Goal: Obtain resource: Obtain resource

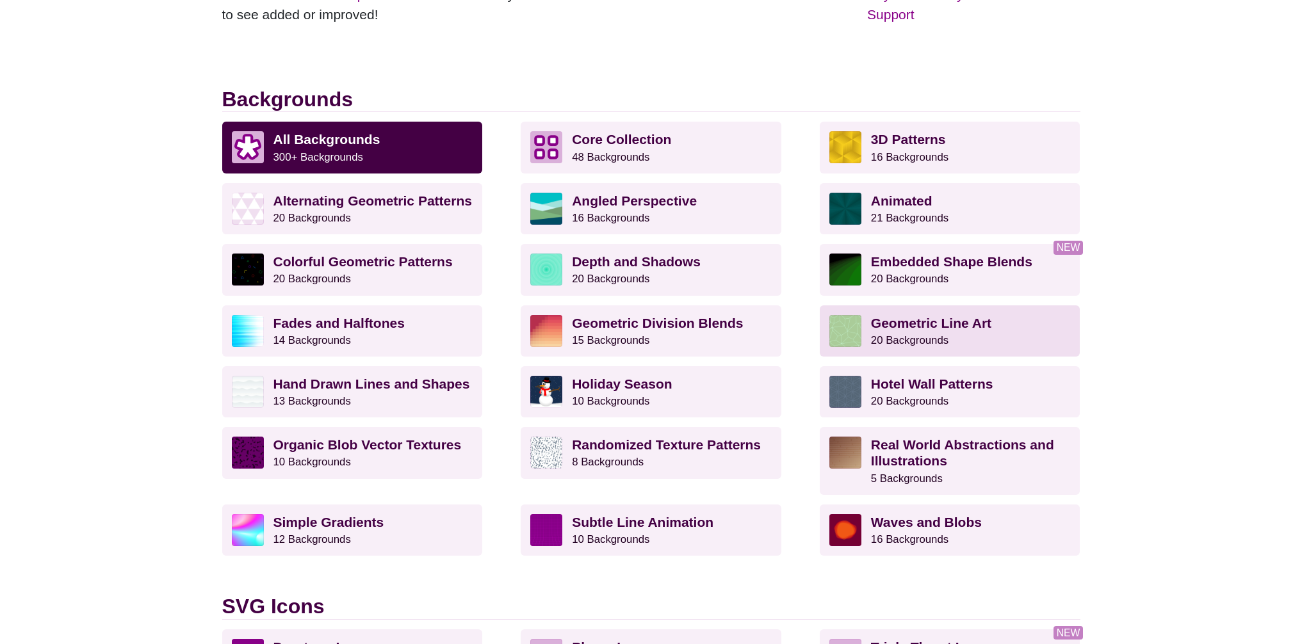
scroll to position [300, 0]
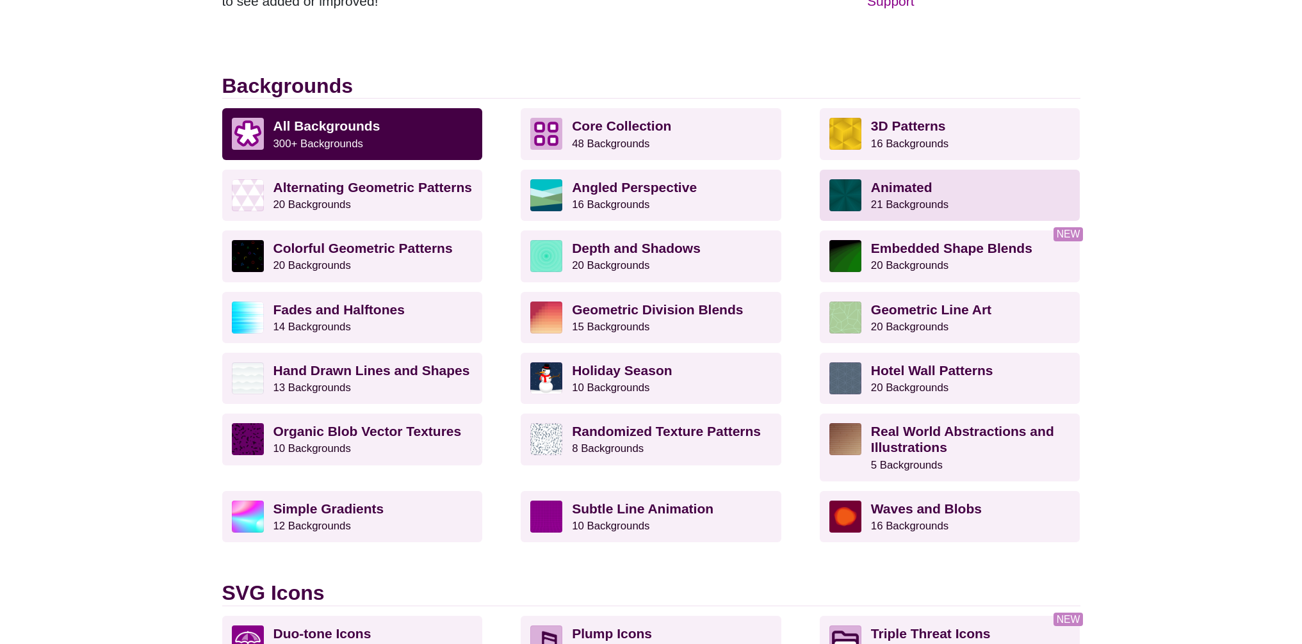
click at [914, 189] on strong "Animated" at bounding box center [901, 187] width 61 height 15
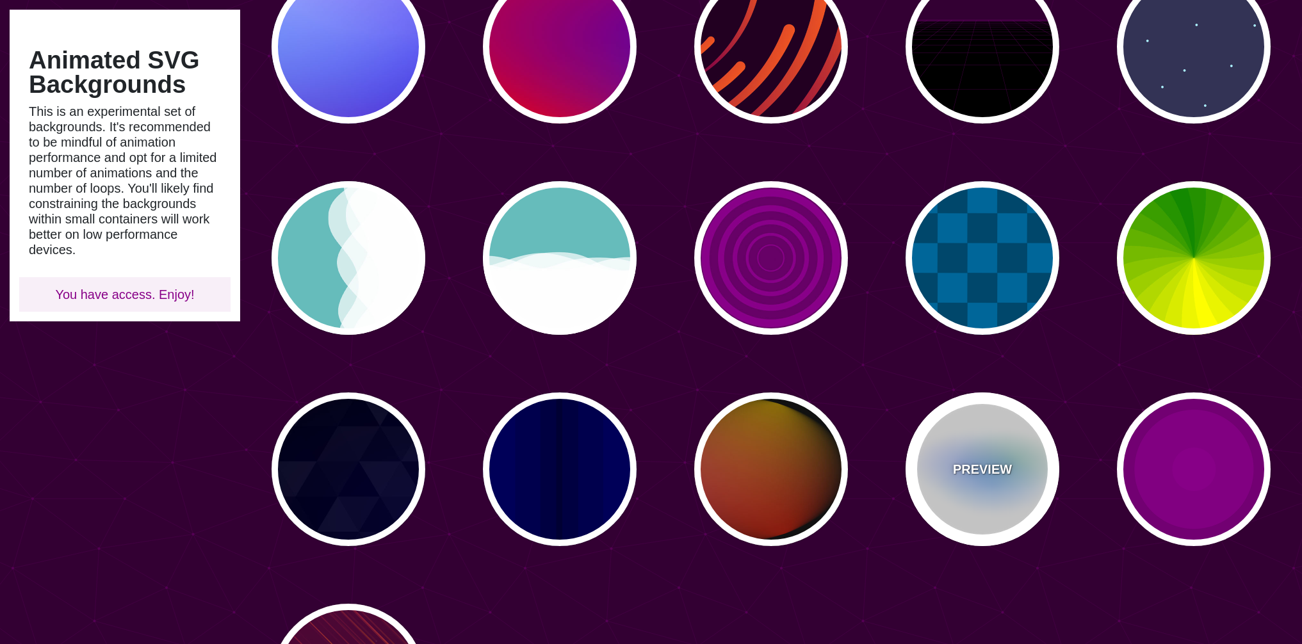
scroll to position [461, 0]
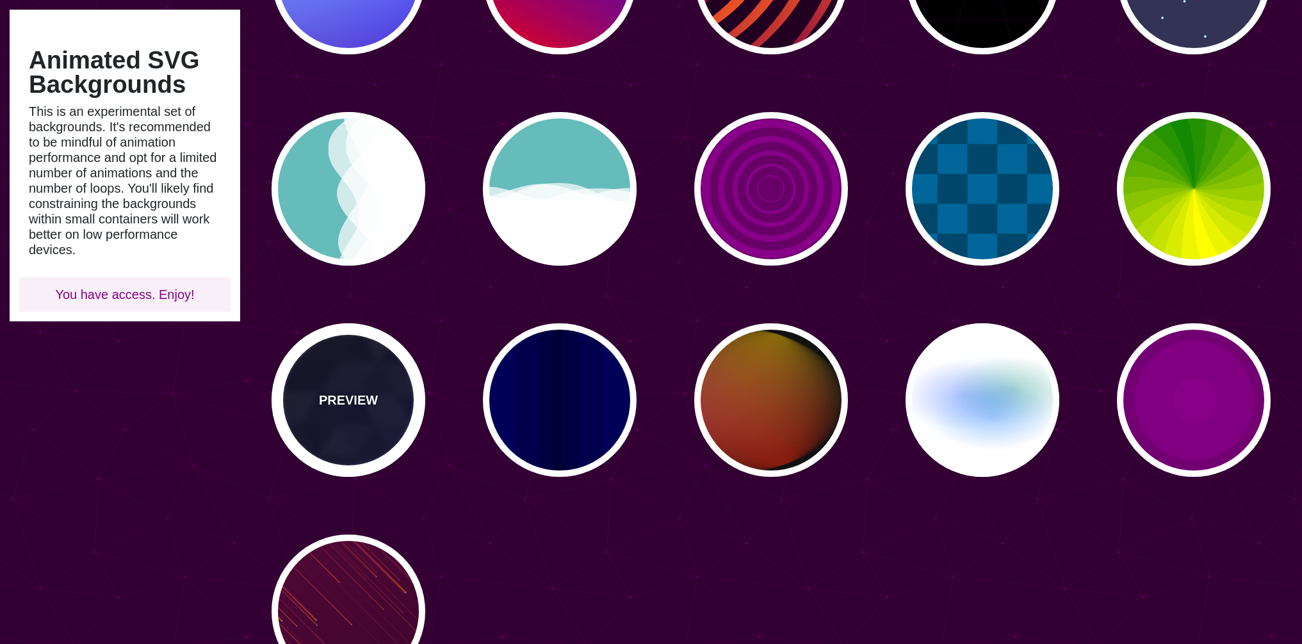
click at [329, 387] on div "PREVIEW" at bounding box center [348, 400] width 154 height 154
type input "#000000"
type input "#880088"
type input "#0000FF"
type input "#006600"
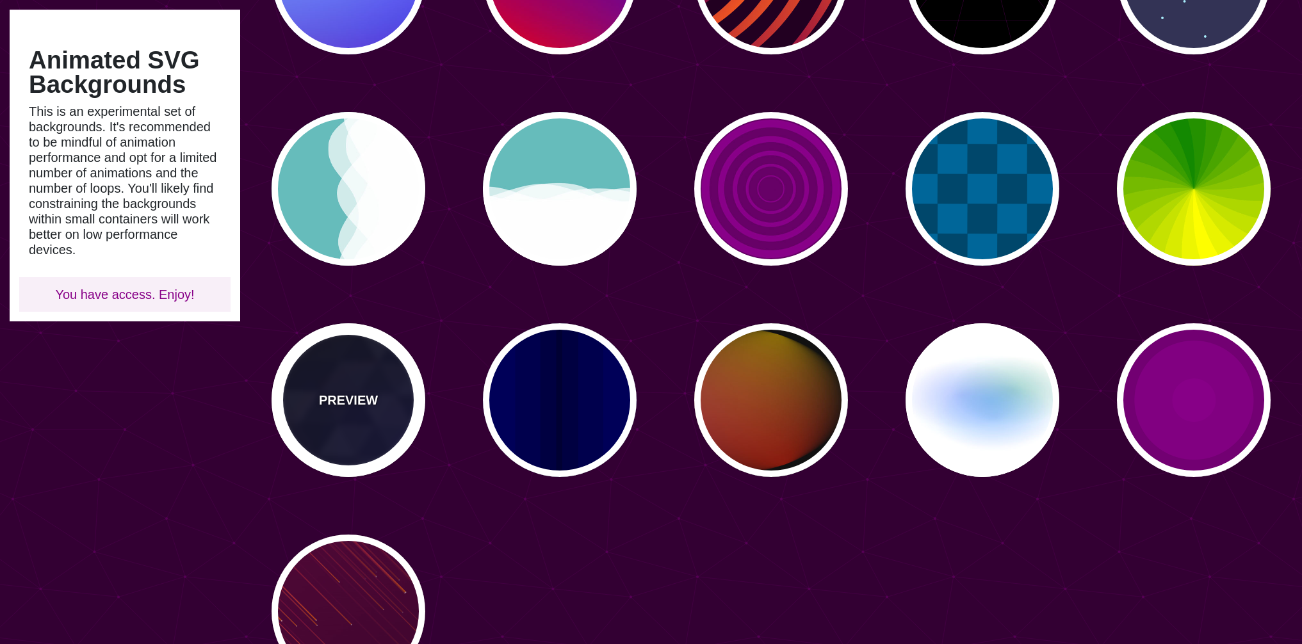
type input "0"
type input "0.4"
type input "5"
type input "15"
type input "0.2"
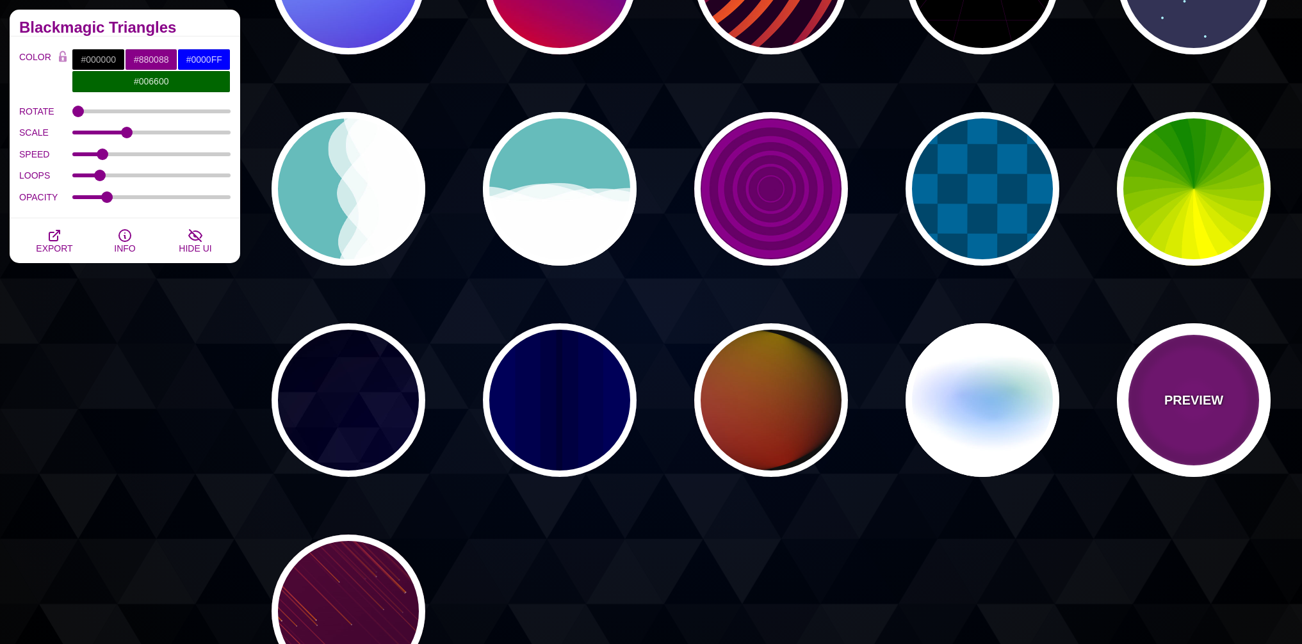
click at [1154, 374] on div "PREVIEW" at bounding box center [1194, 400] width 154 height 154
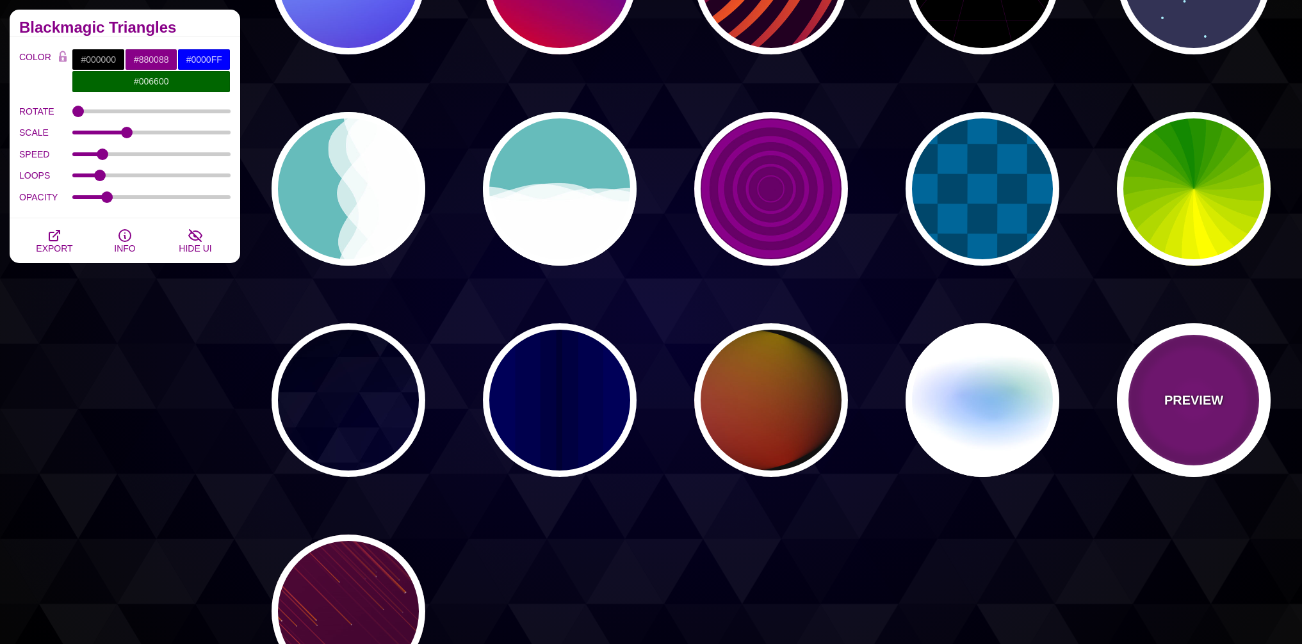
type input "#220022"
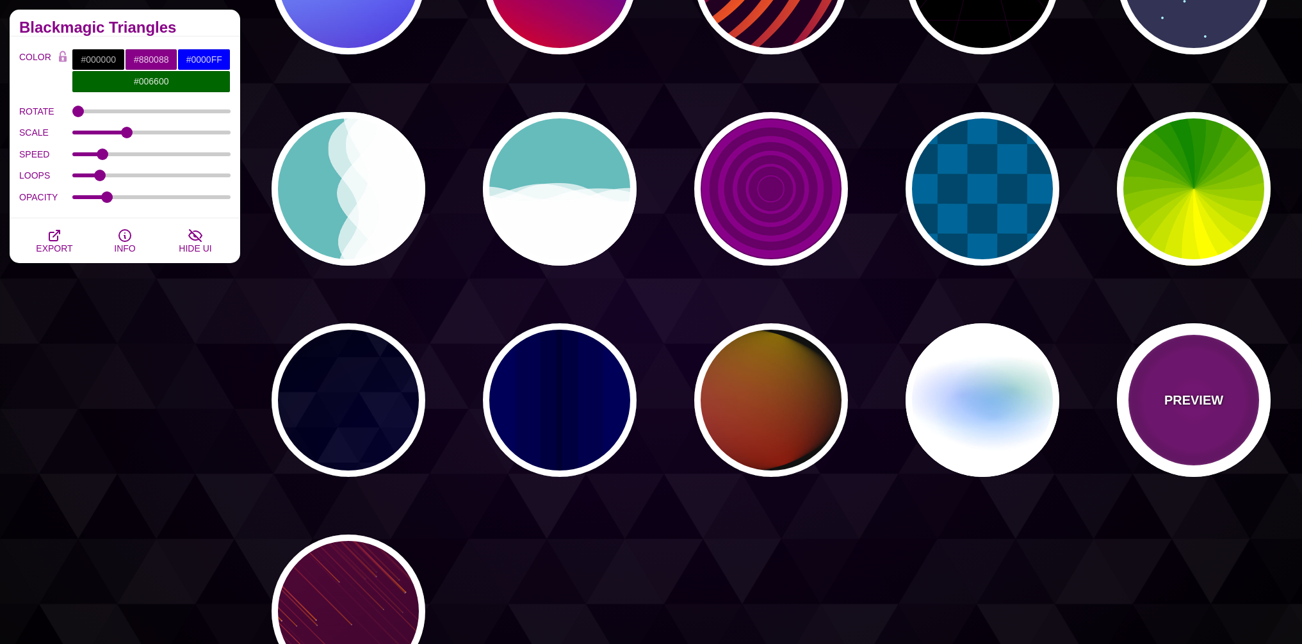
type input "999"
type input "5"
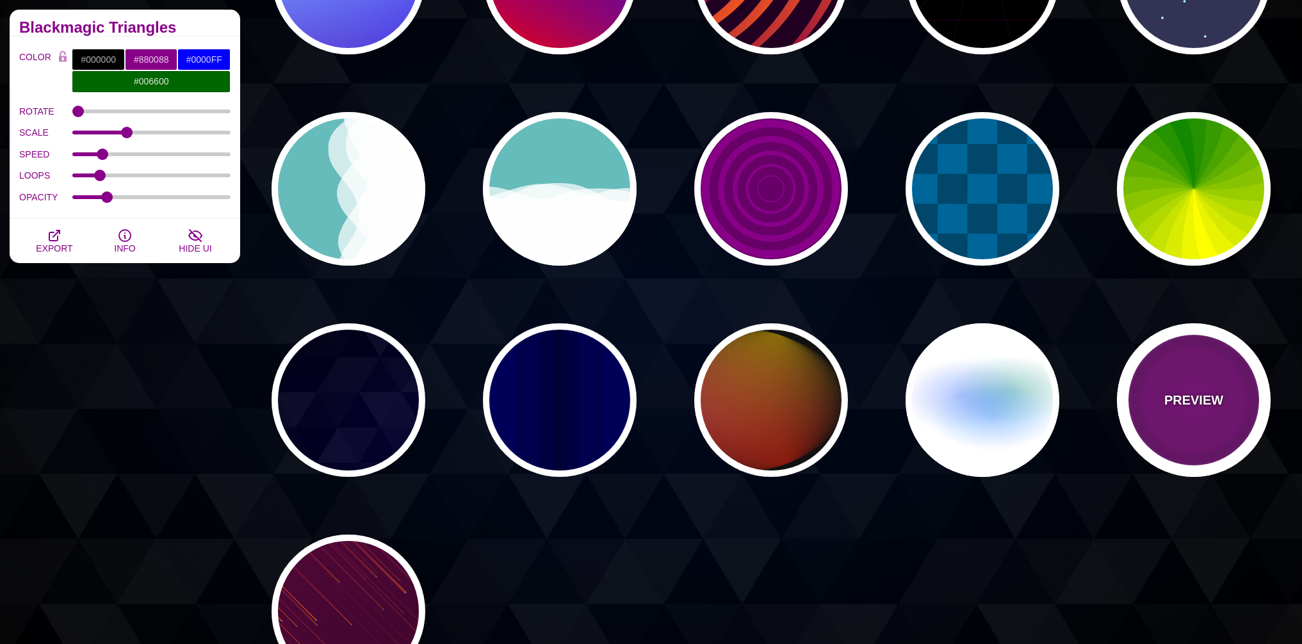
type input "0"
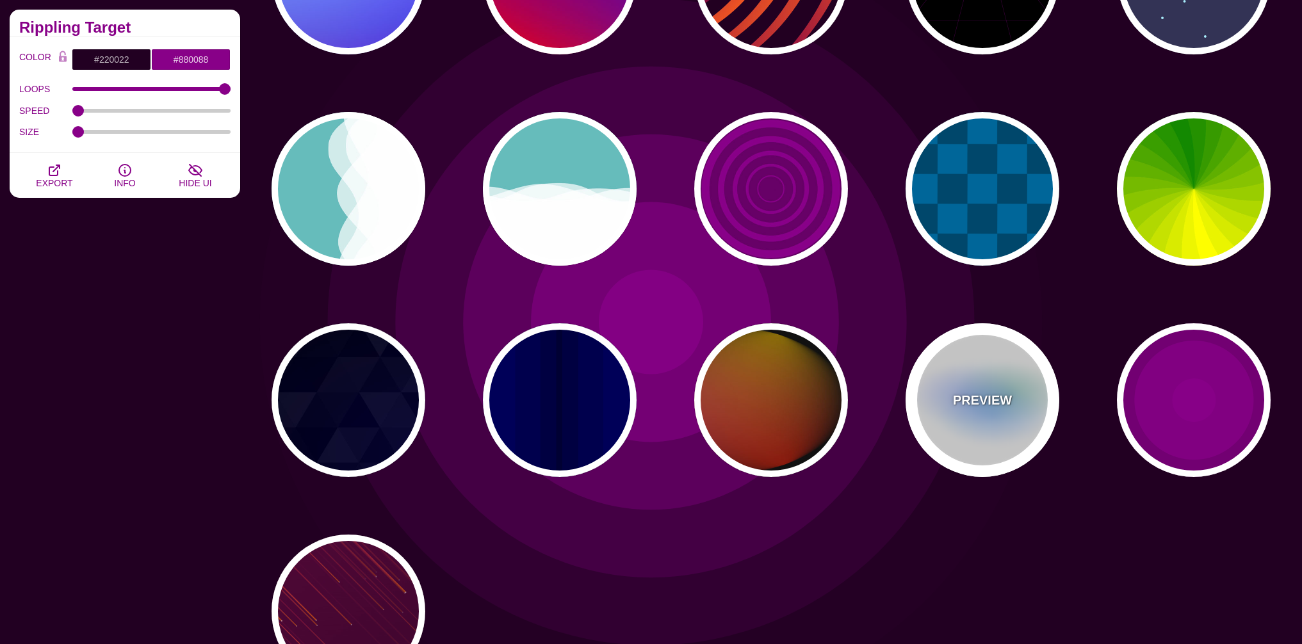
click at [940, 385] on div "PREVIEW" at bounding box center [982, 400] width 154 height 154
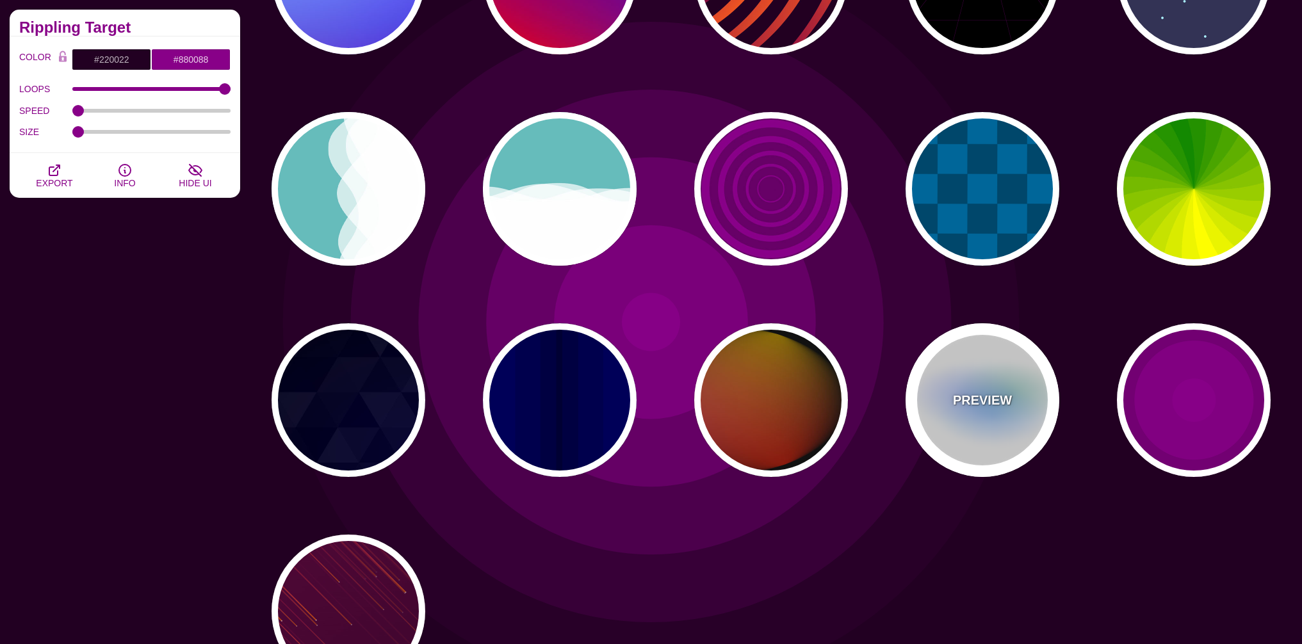
type input "#FFFFFF"
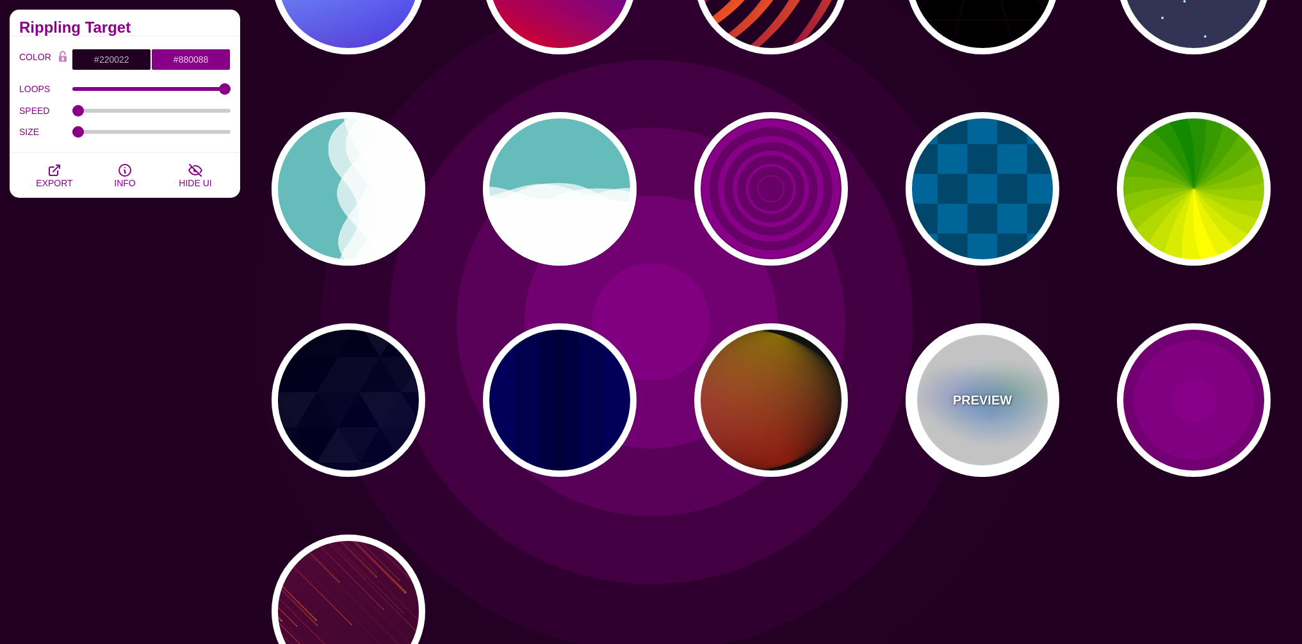
type input "#AA00FF"
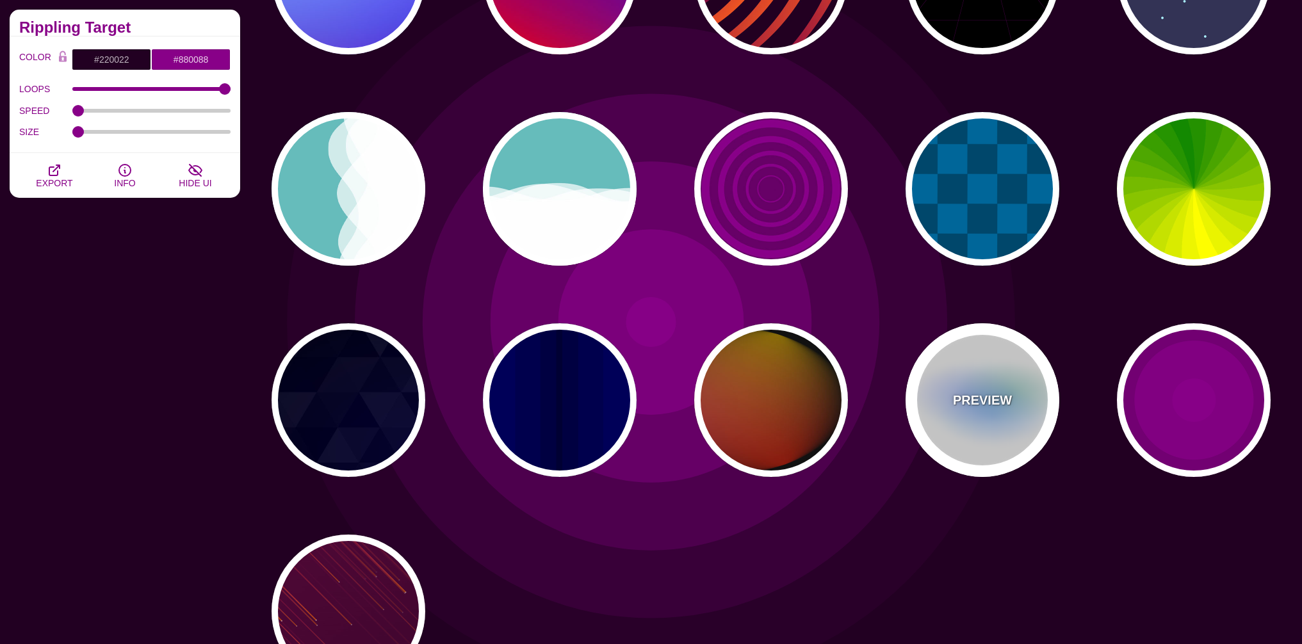
type input "#0088FF"
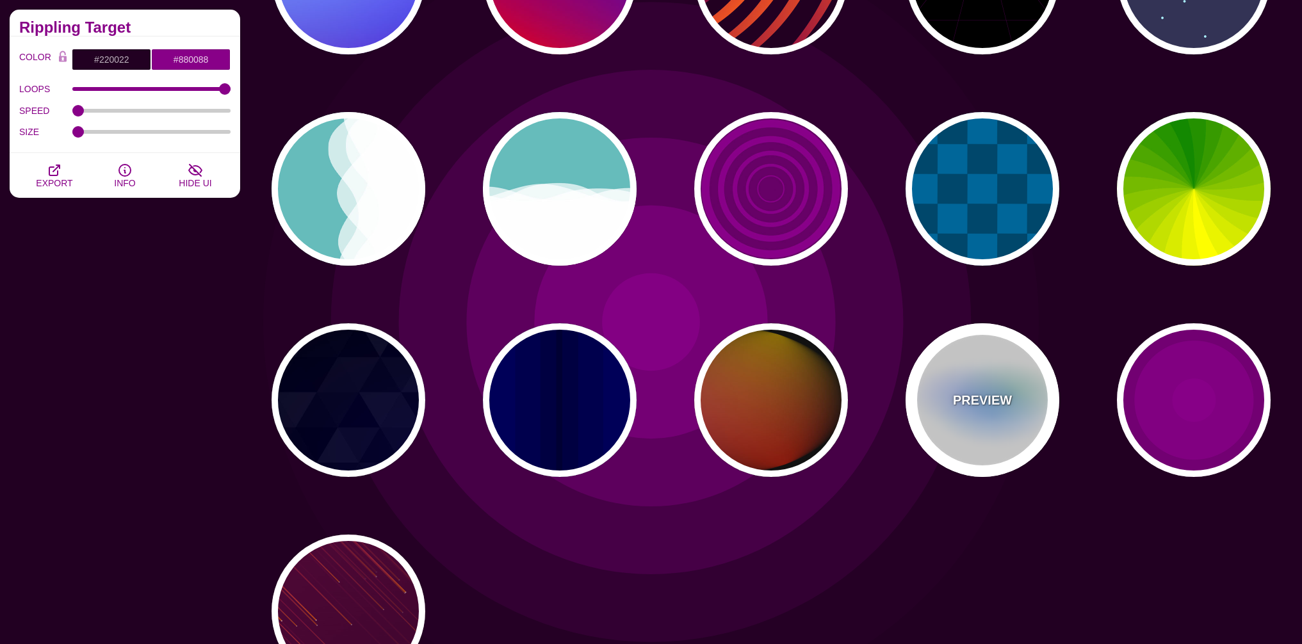
type input "#008800"
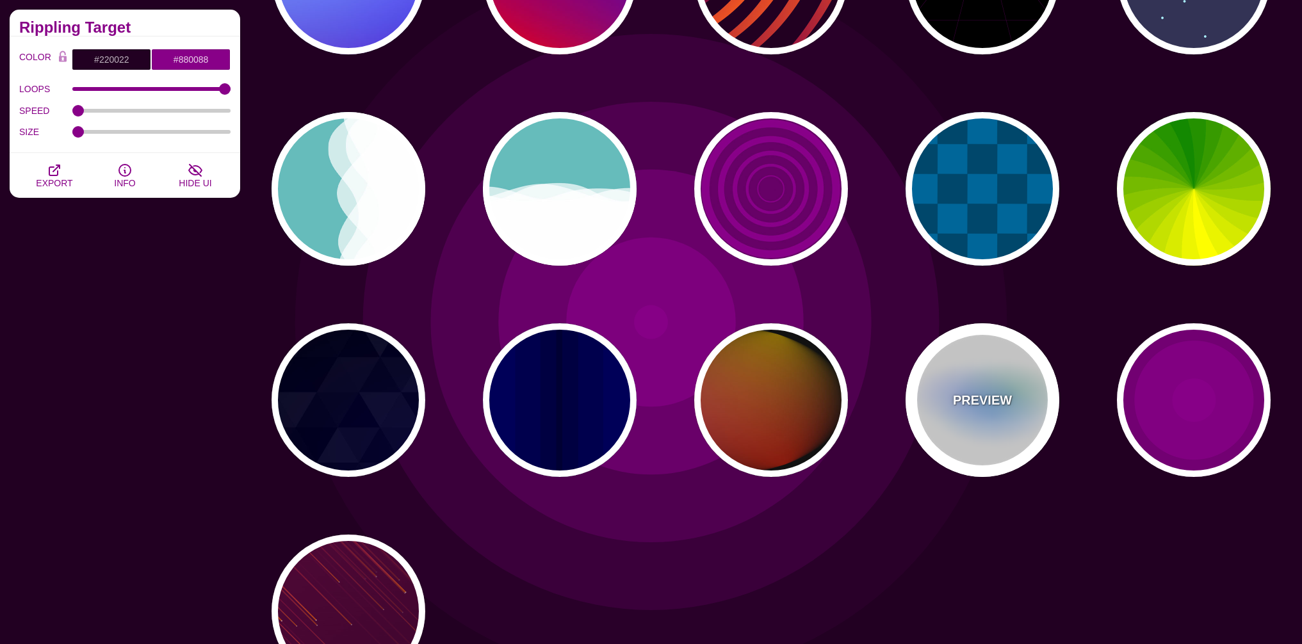
type input "8"
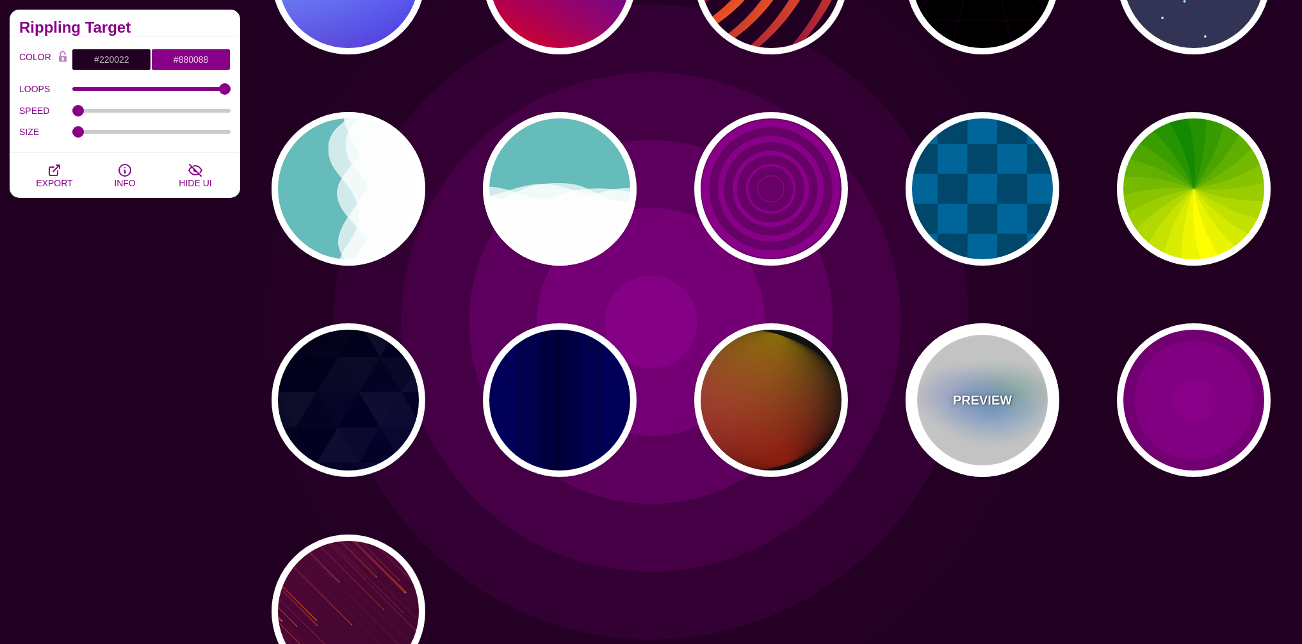
type input "24"
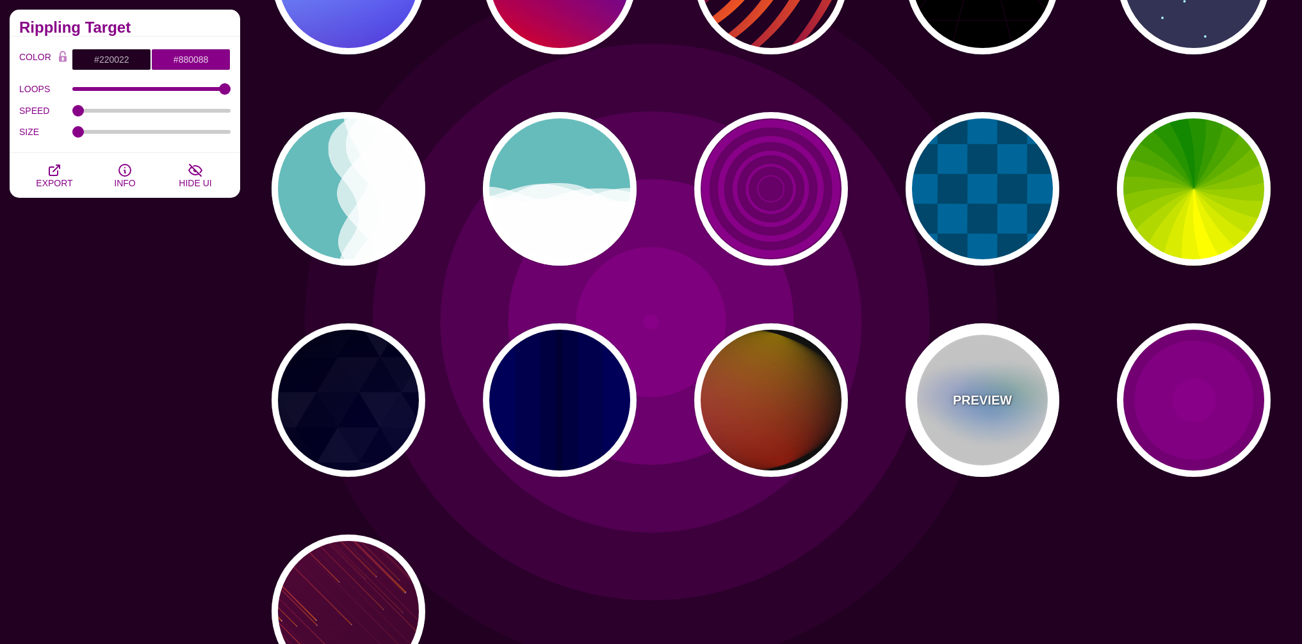
type input "999"
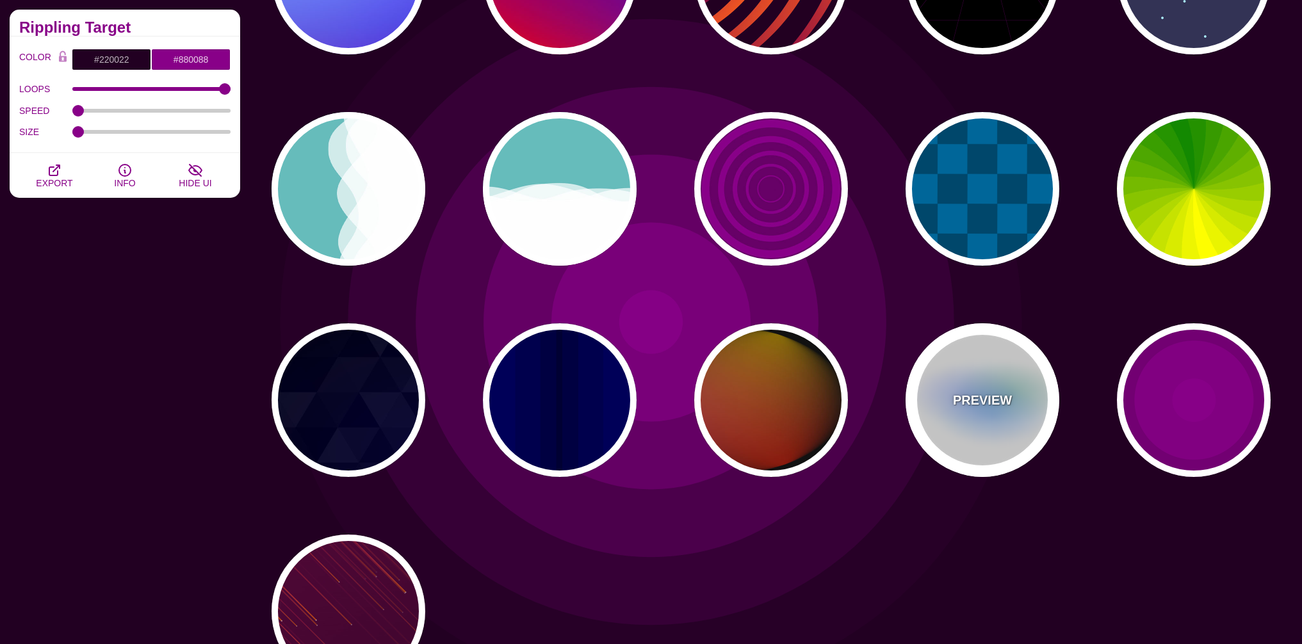
type input "0.5"
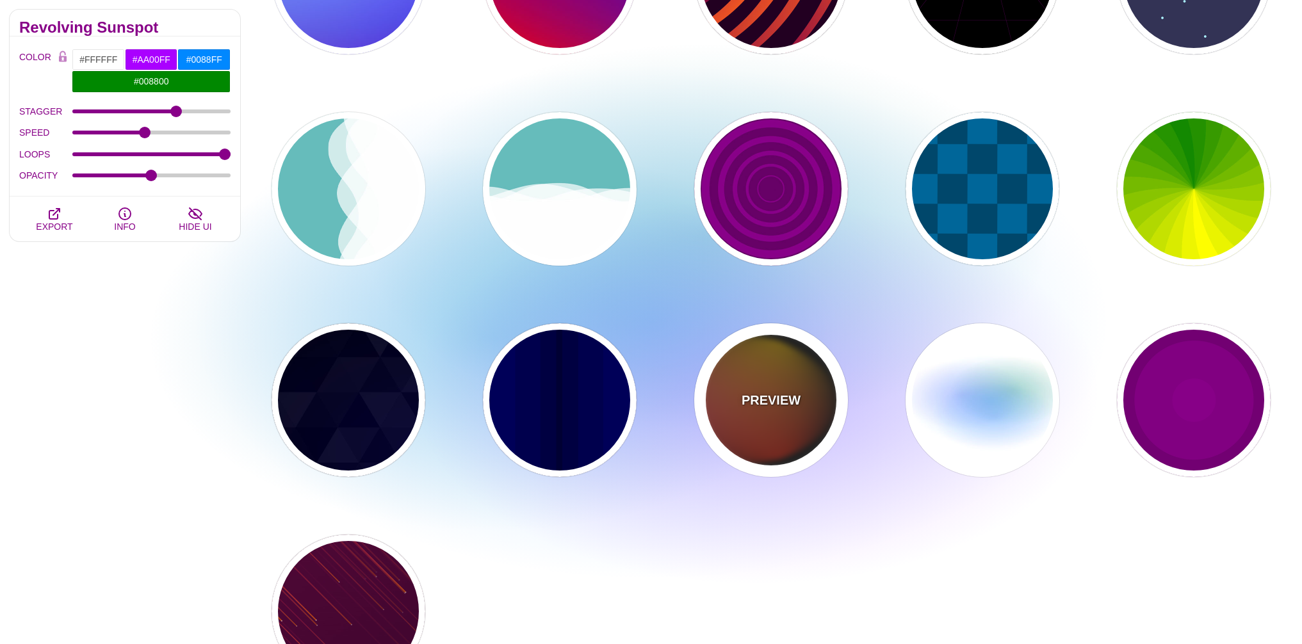
click at [791, 403] on p "PREVIEW" at bounding box center [770, 400] width 59 height 19
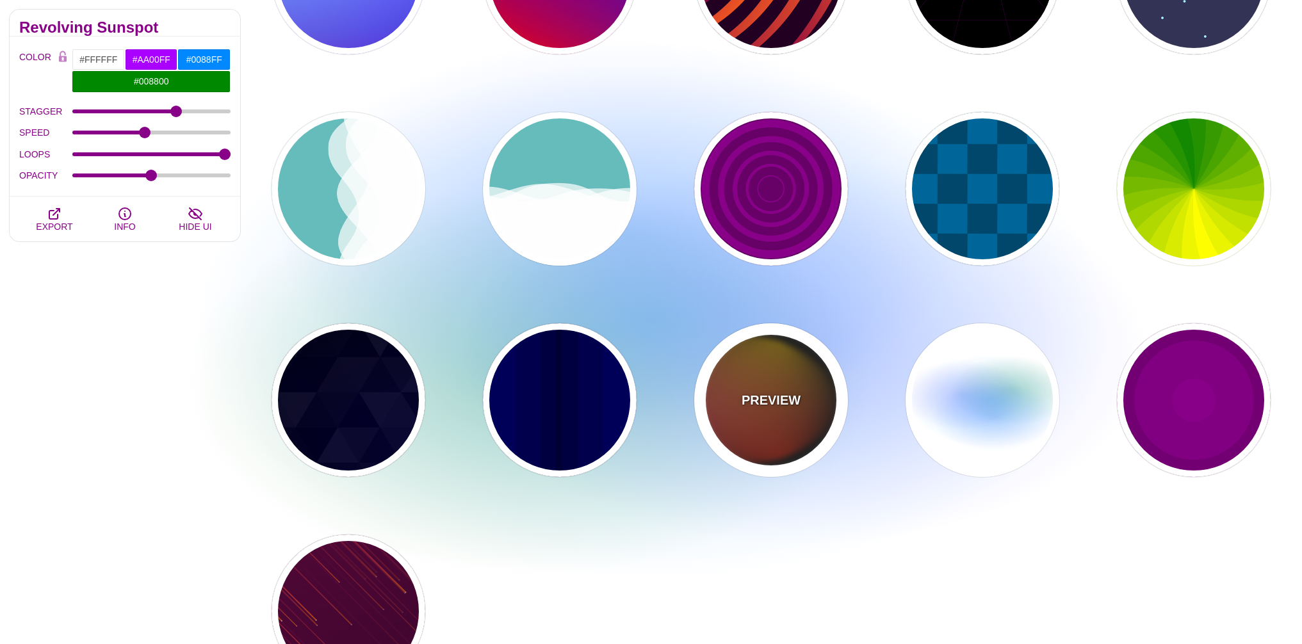
type input "#111111"
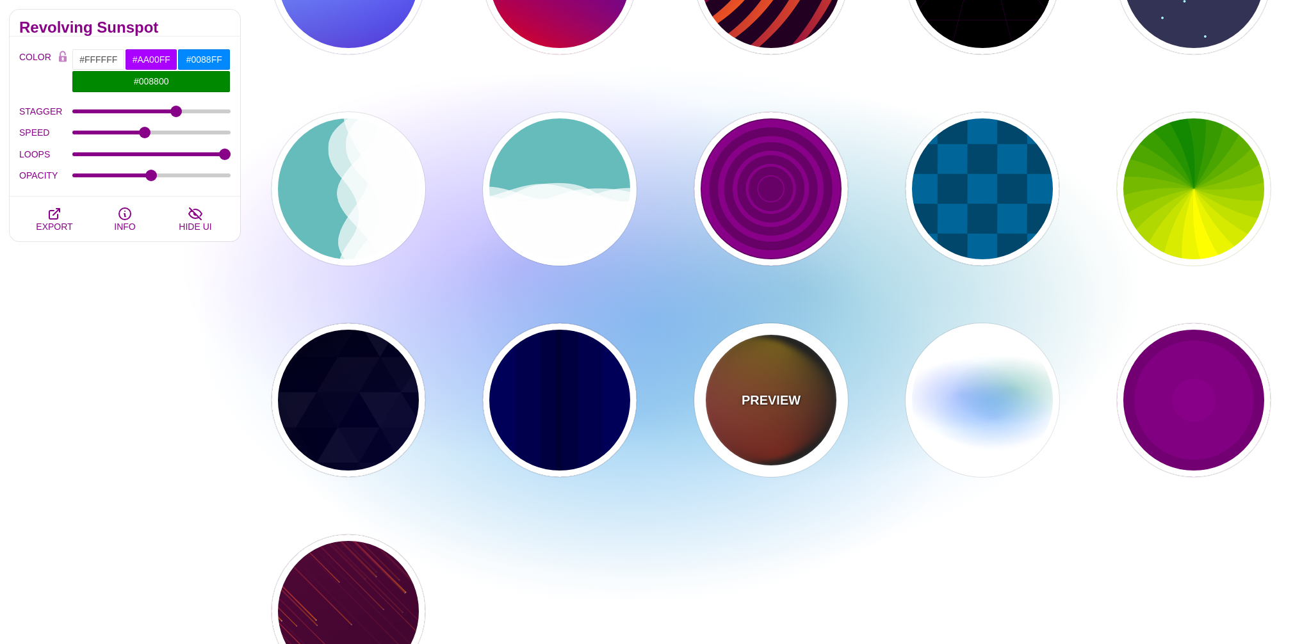
type input "#FF00FF"
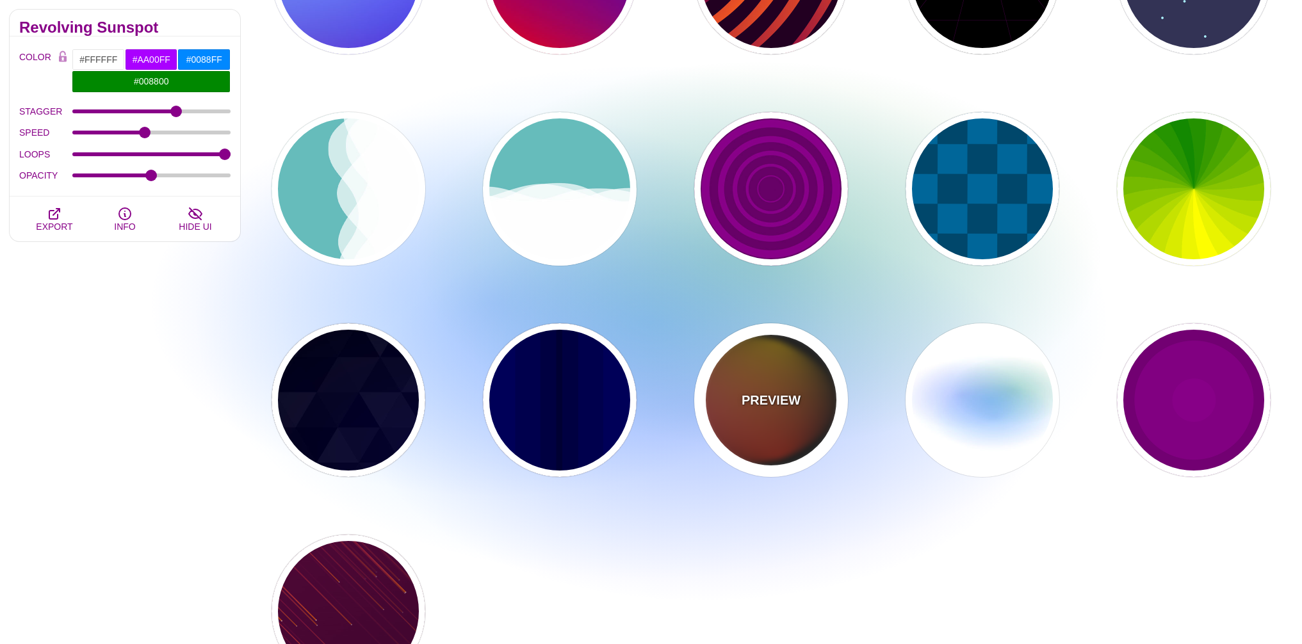
type input "#FFCC00"
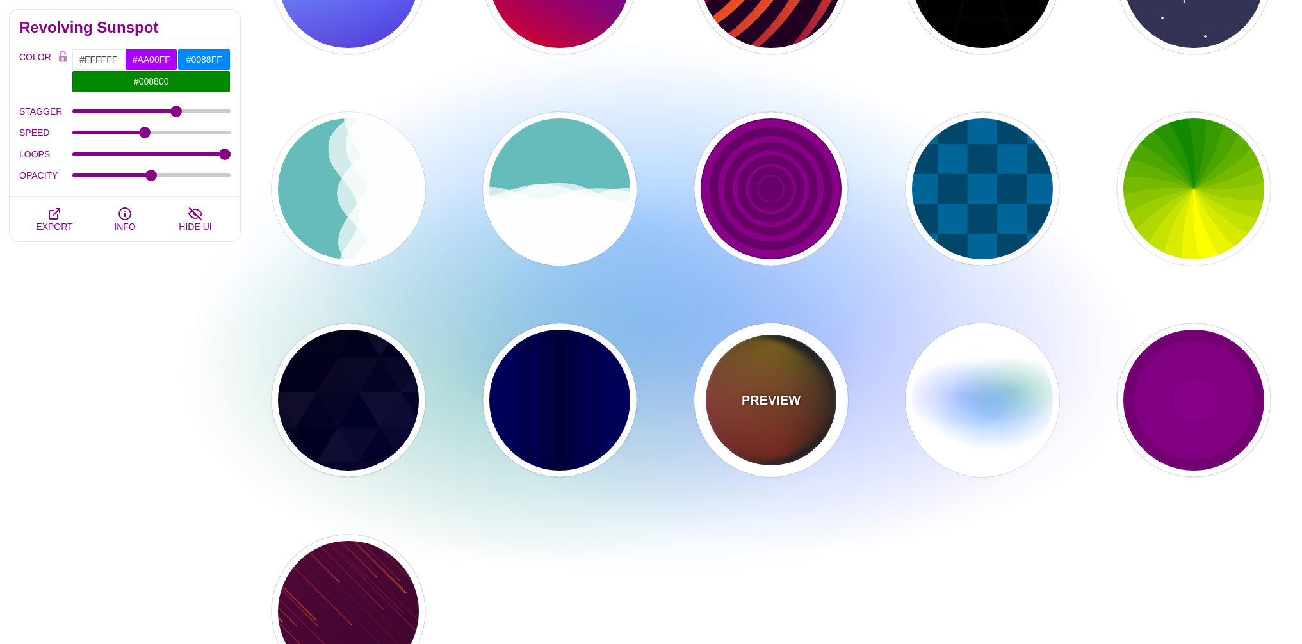
type input "#FF2200"
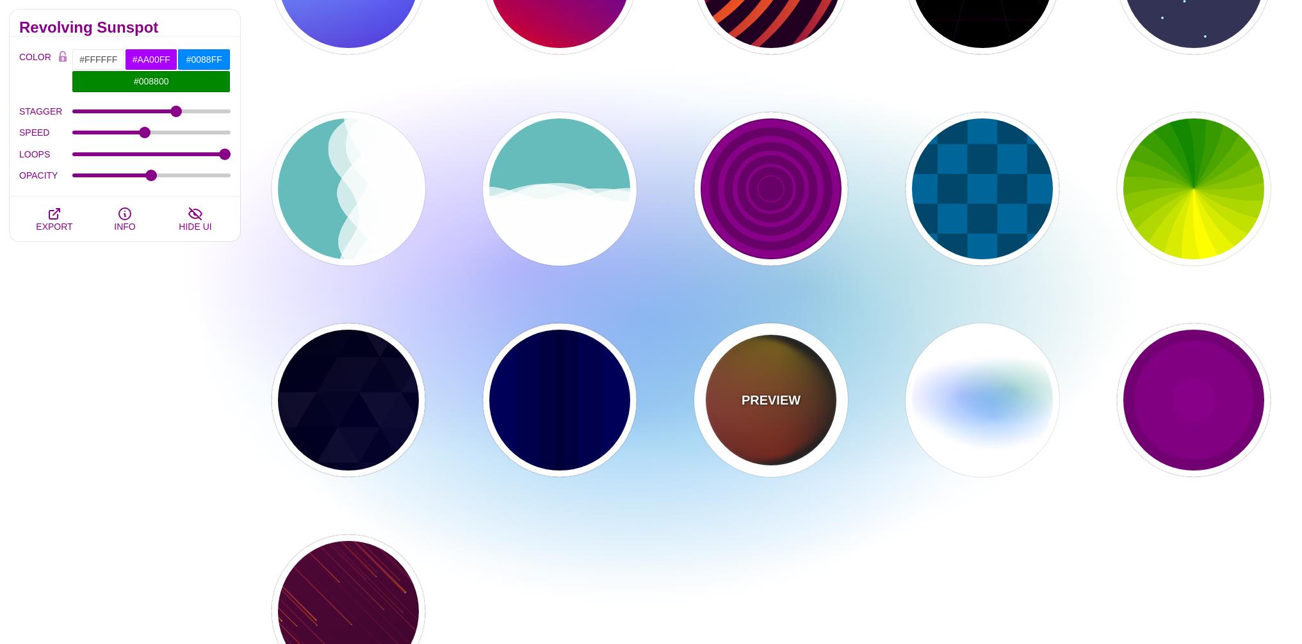
type input "4"
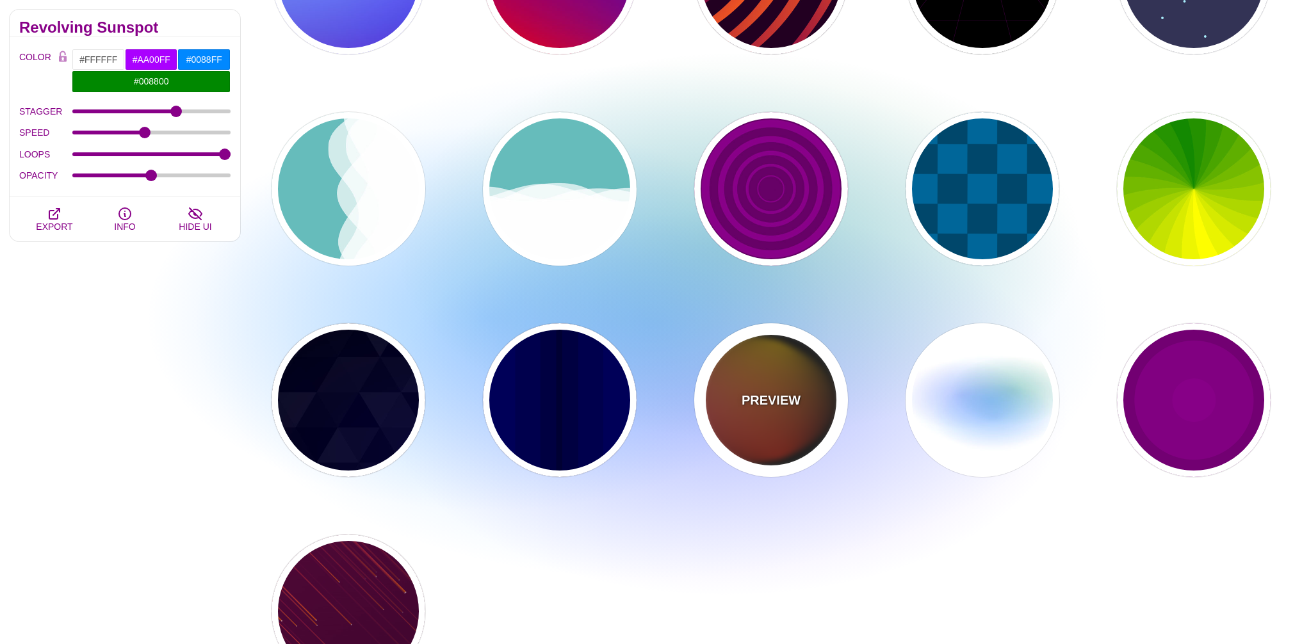
type input "12"
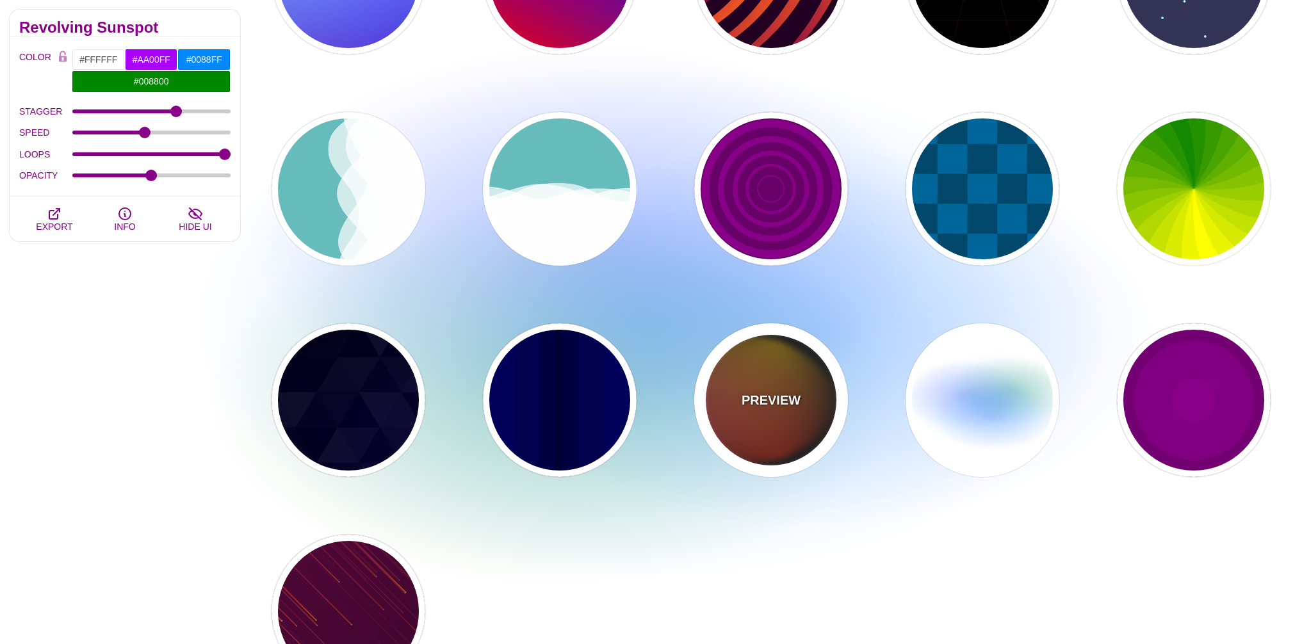
type input "1"
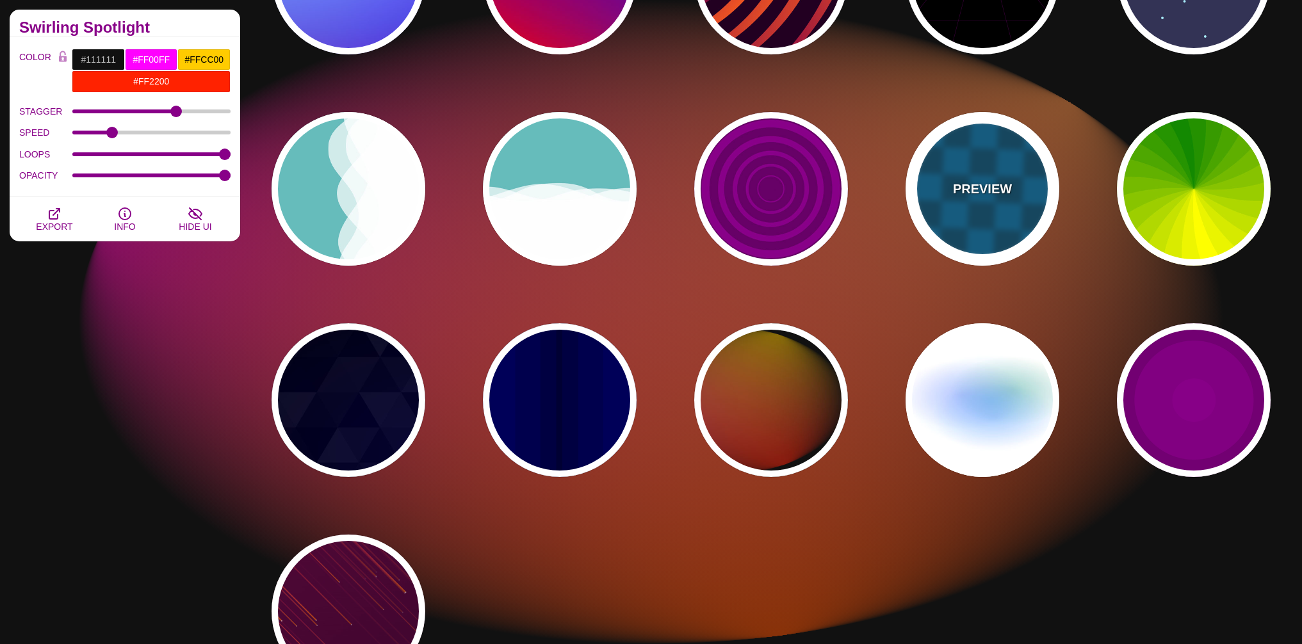
click at [1053, 172] on div "PREVIEW" at bounding box center [982, 189] width 154 height 154
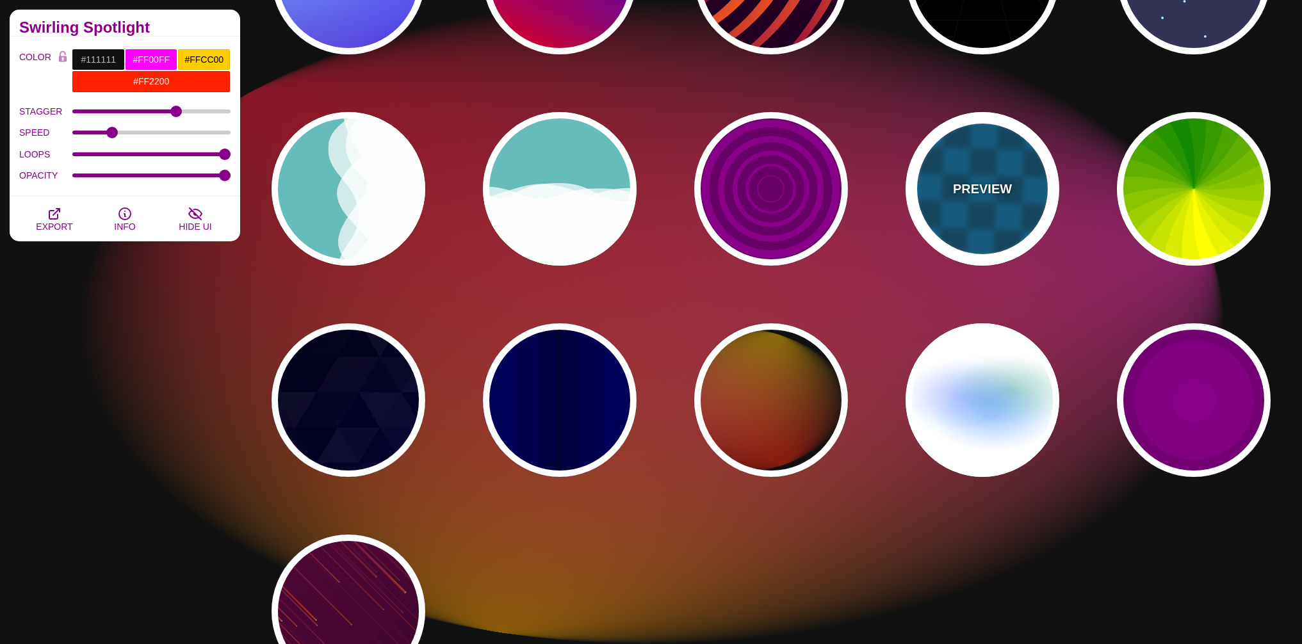
type input "#00476B"
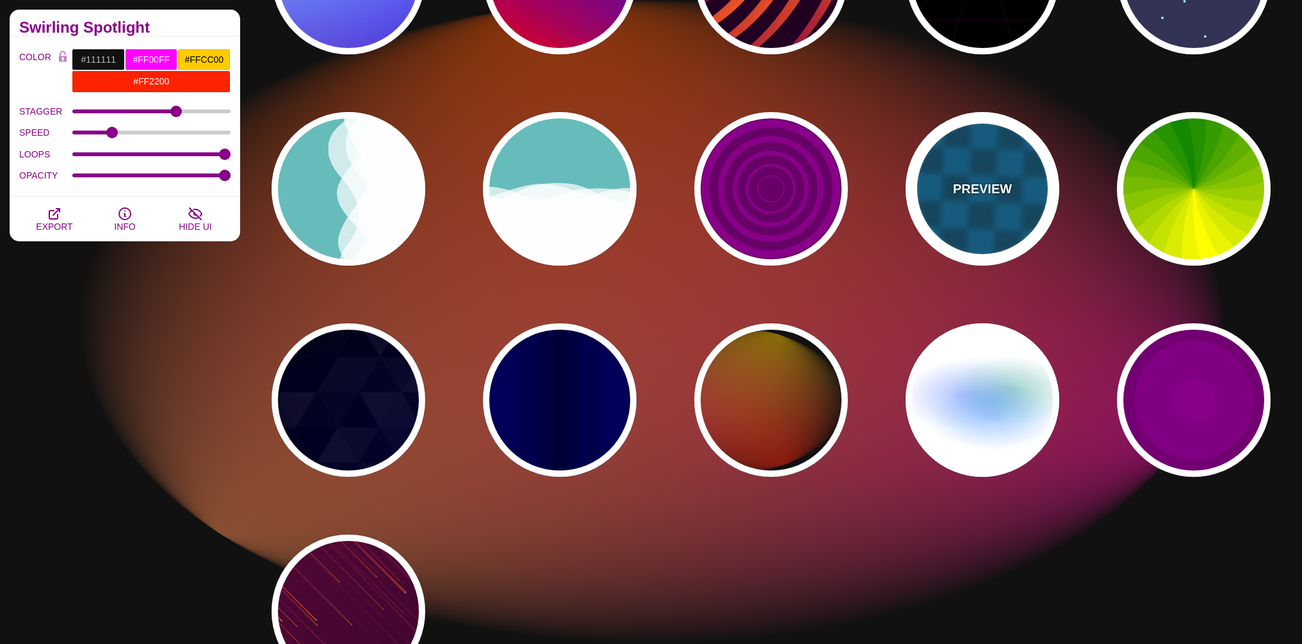
type input "#006699"
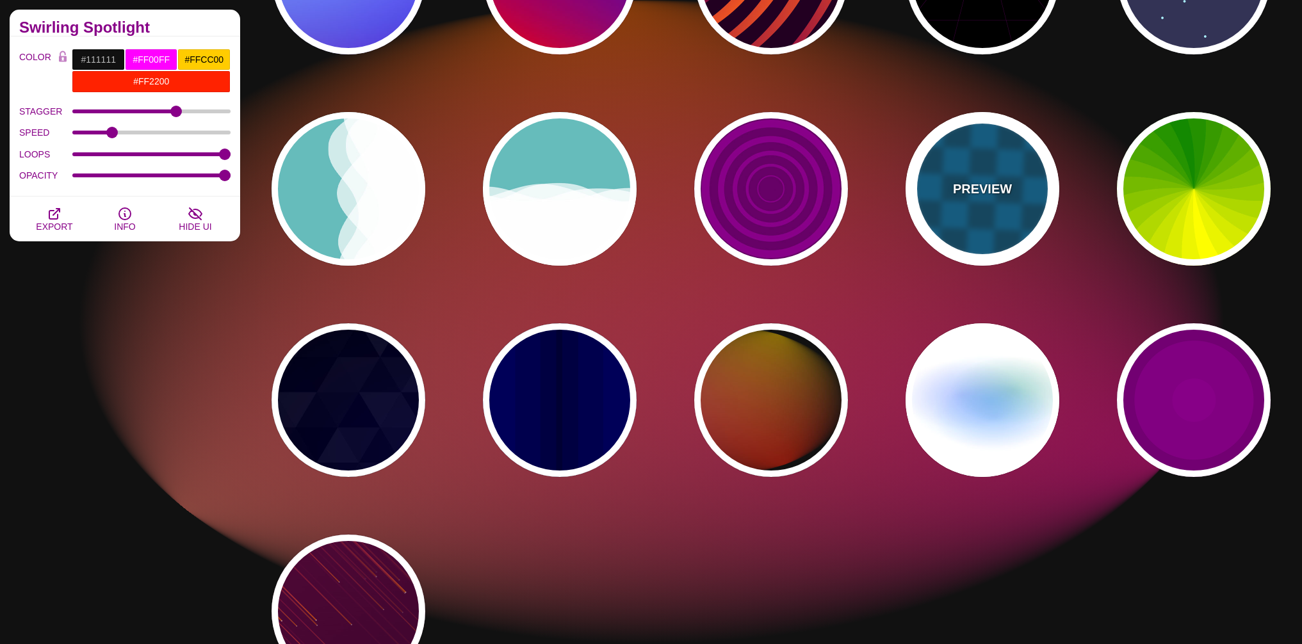
type input "0"
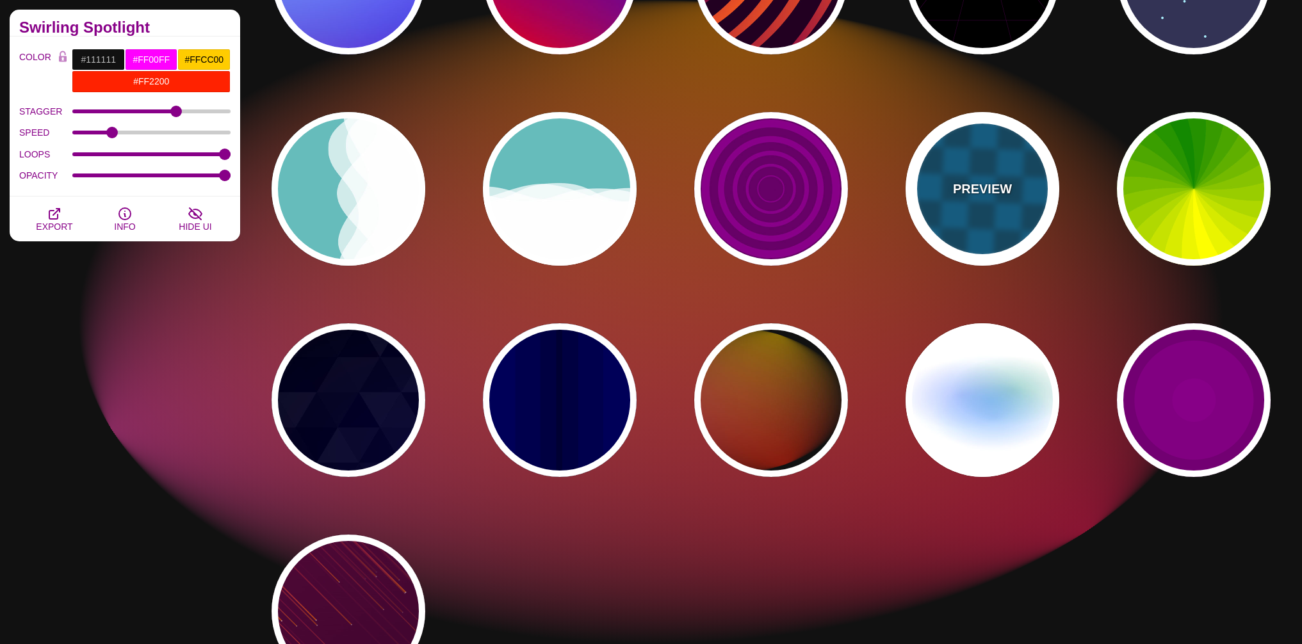
type input "1"
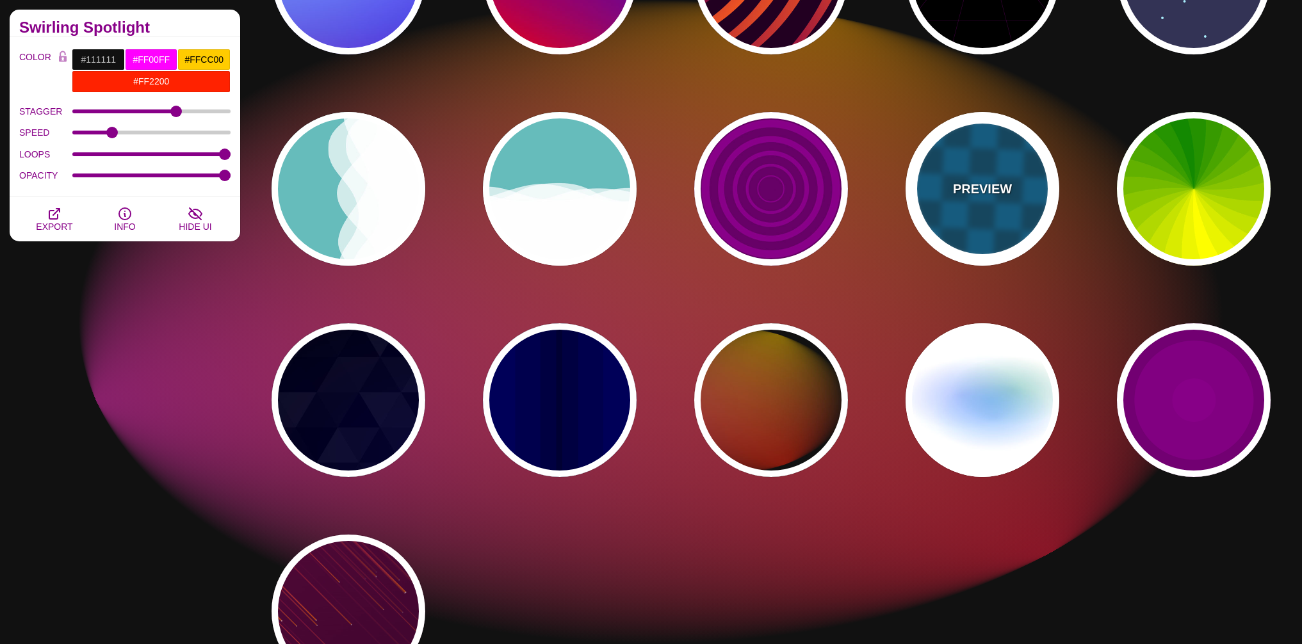
type input "5"
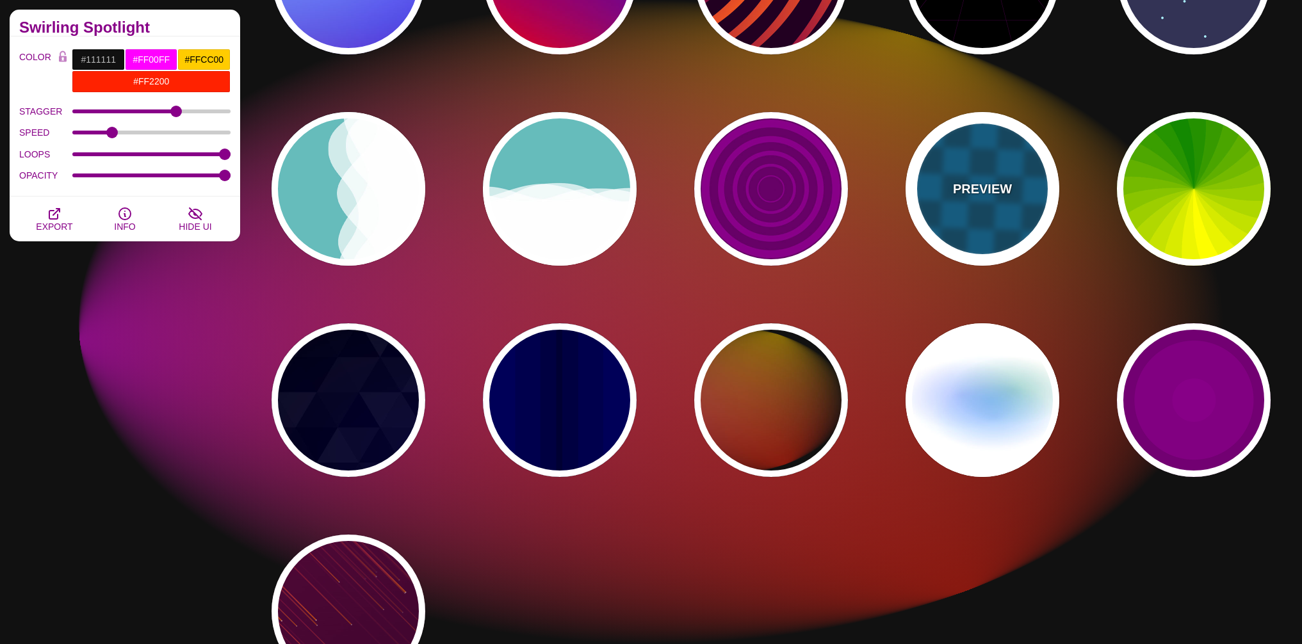
type input "15"
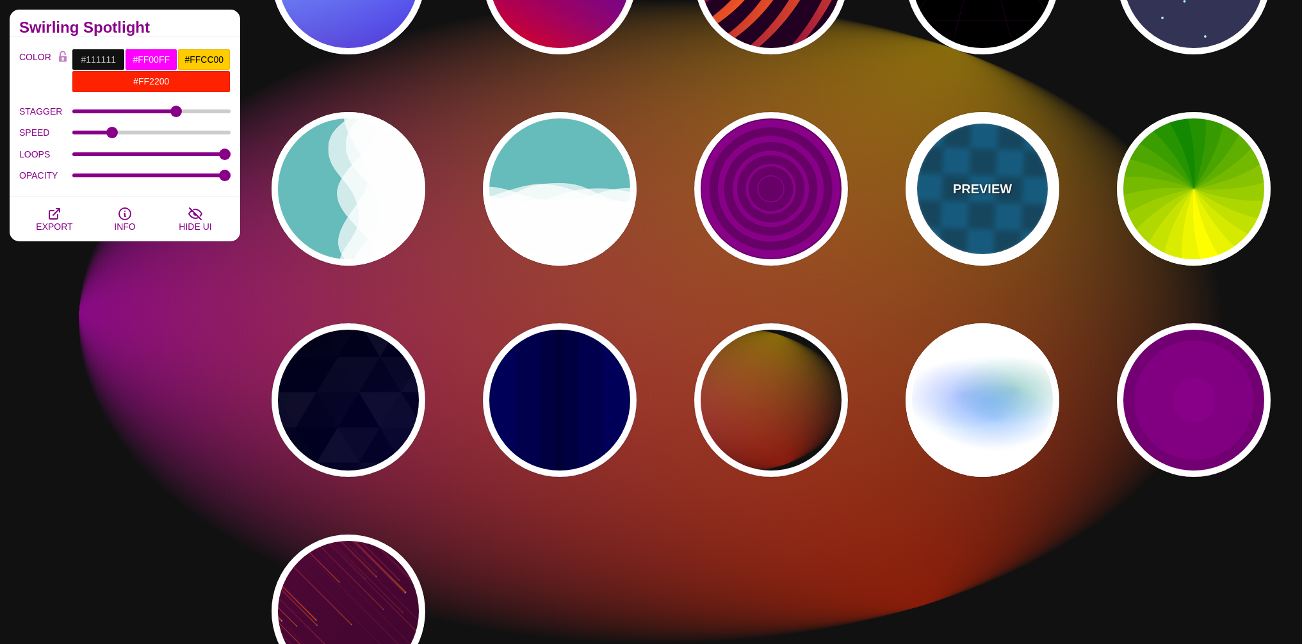
type input "1"
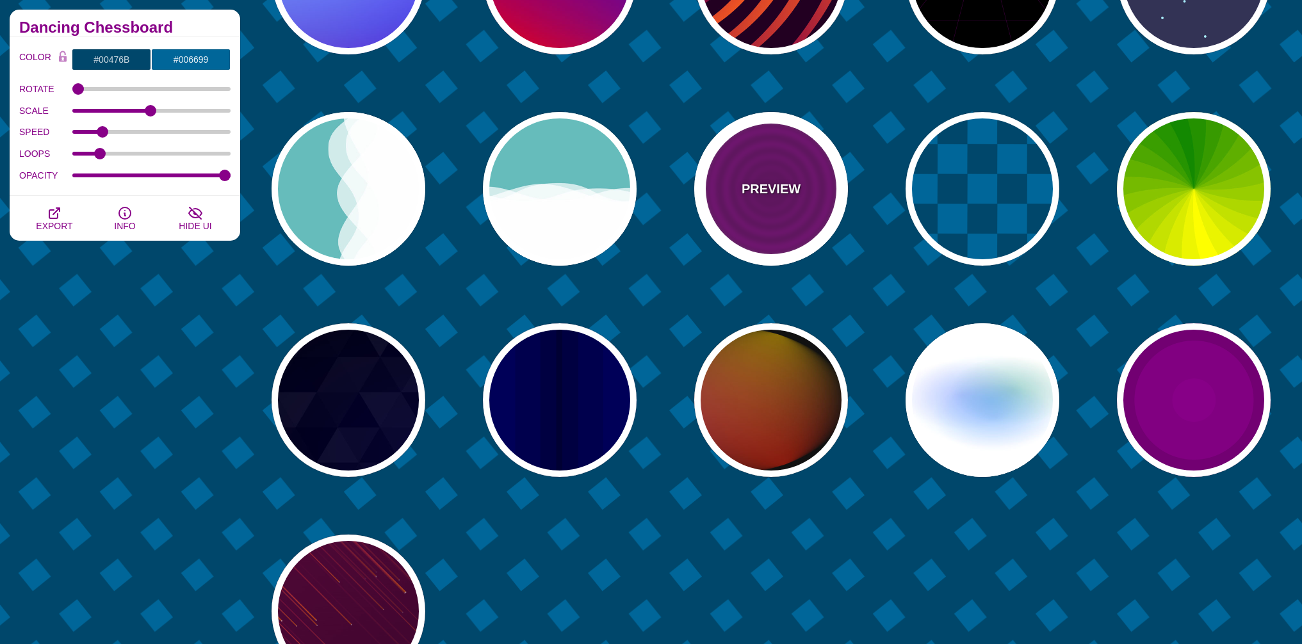
click at [787, 187] on p "PREVIEW" at bounding box center [770, 188] width 59 height 19
type input "#880088"
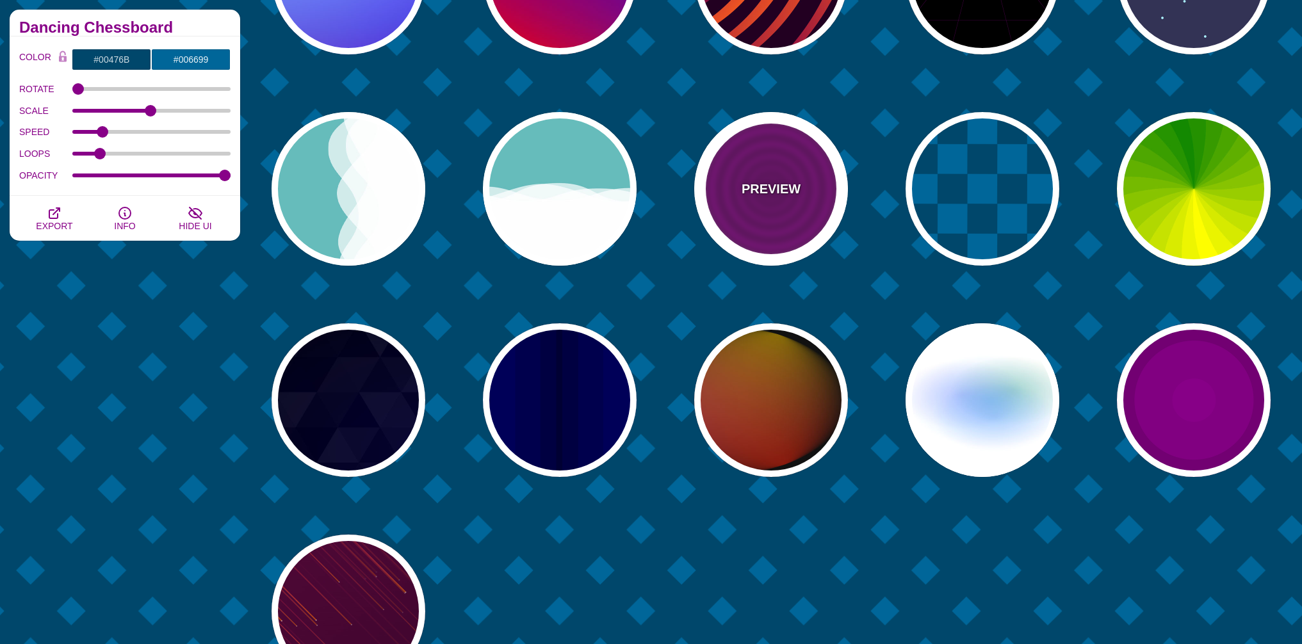
type input "#660066"
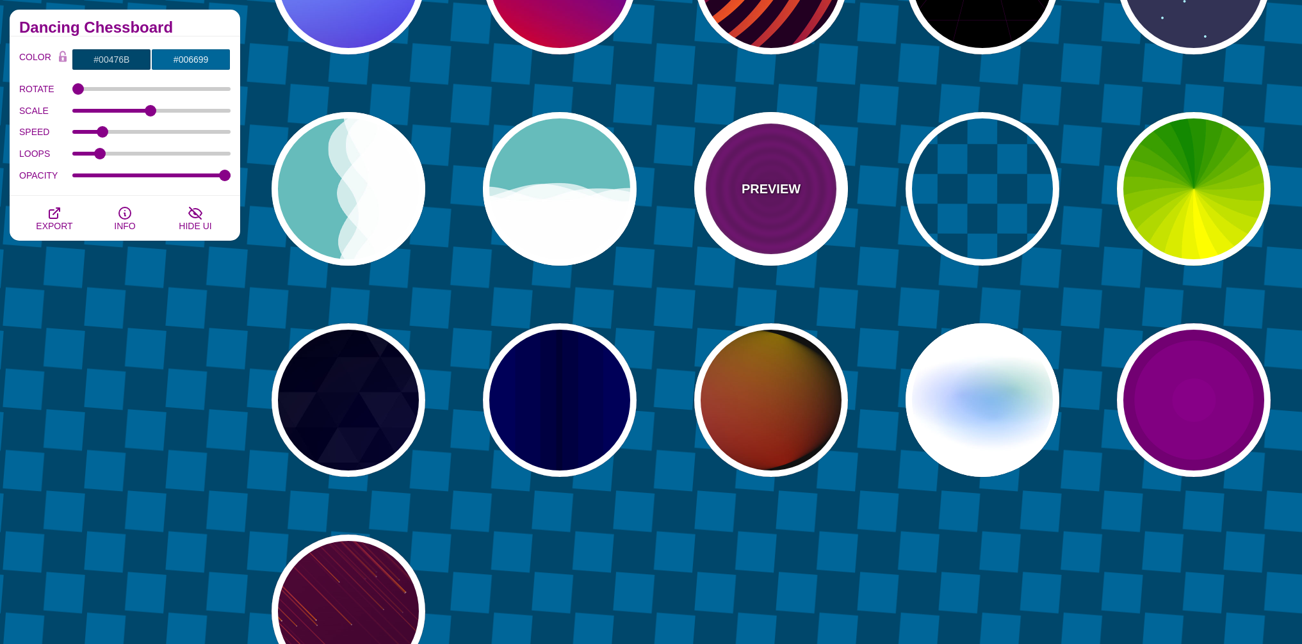
type input "15"
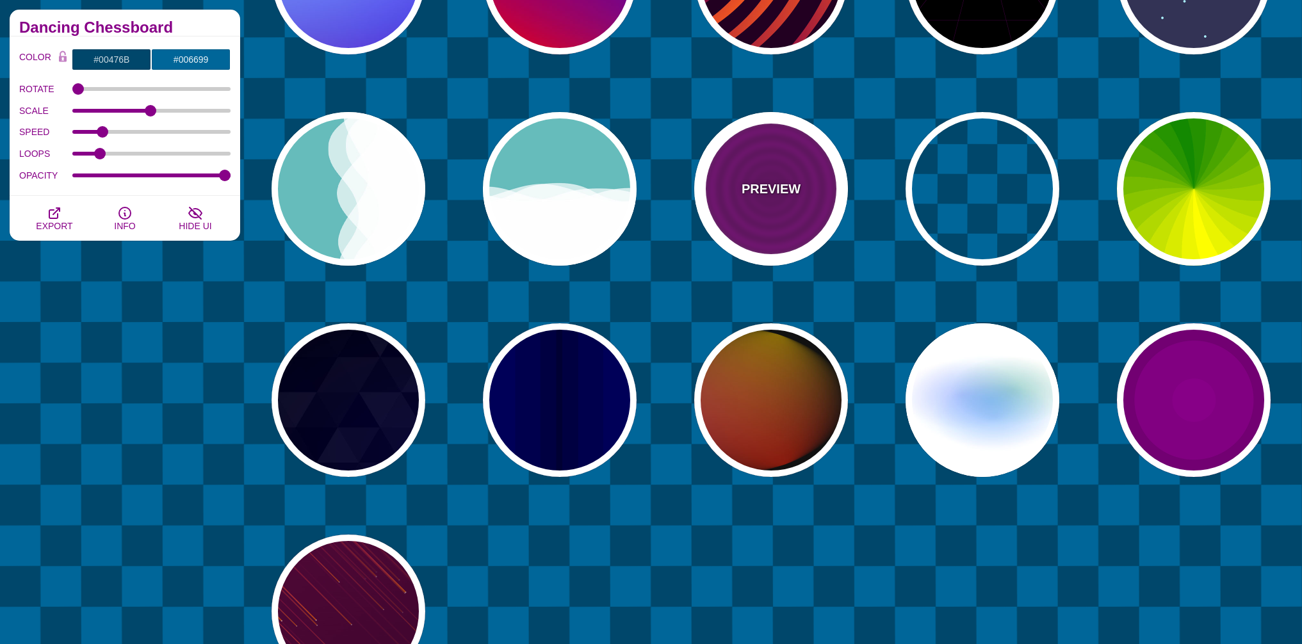
type input "0"
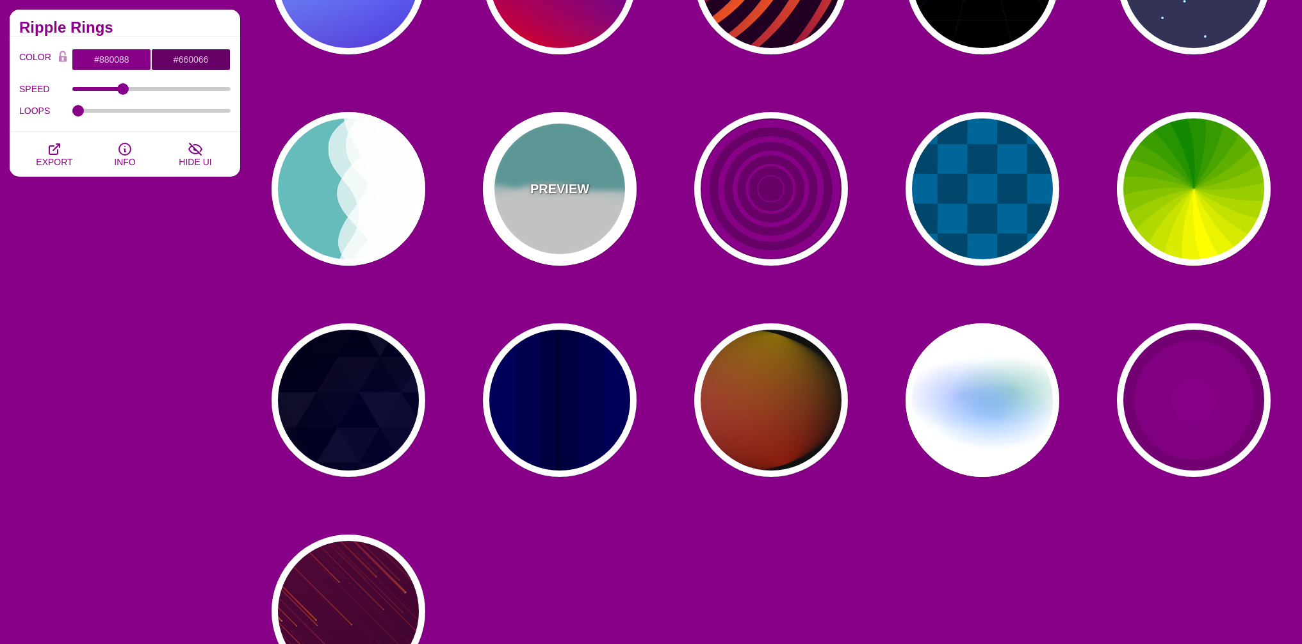
click at [538, 189] on p "PREVIEW" at bounding box center [559, 188] width 59 height 19
type input "#66BBBB"
type input "#FFFFFF"
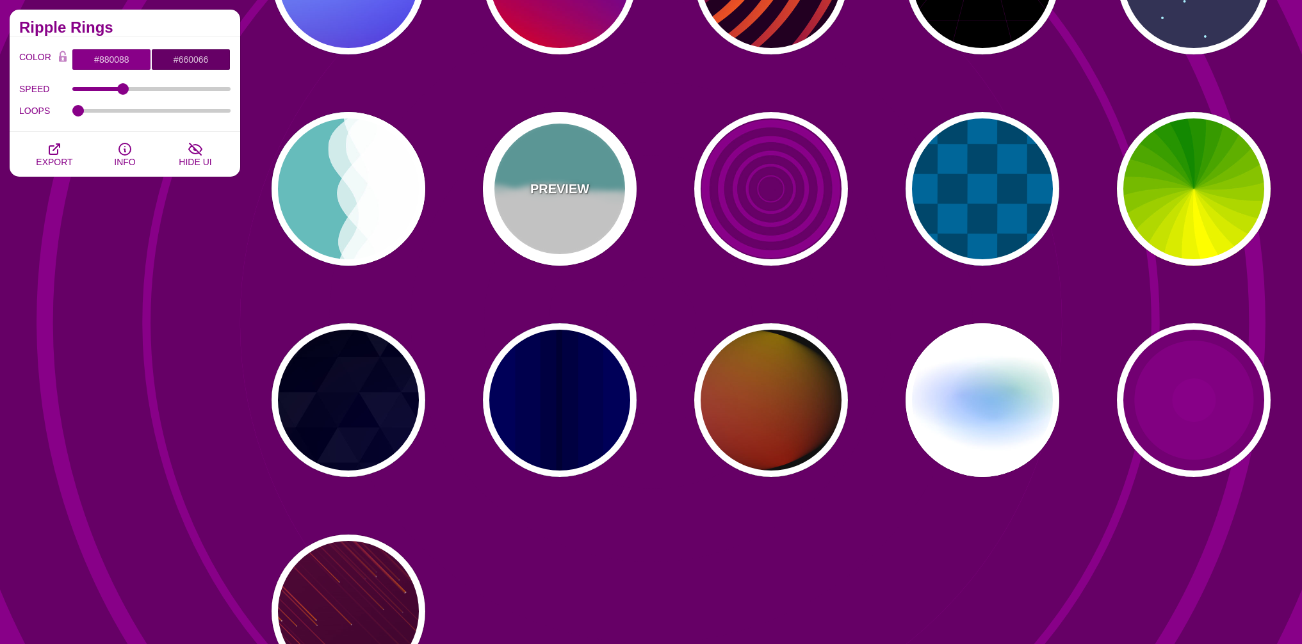
type input "#FFFFFF"
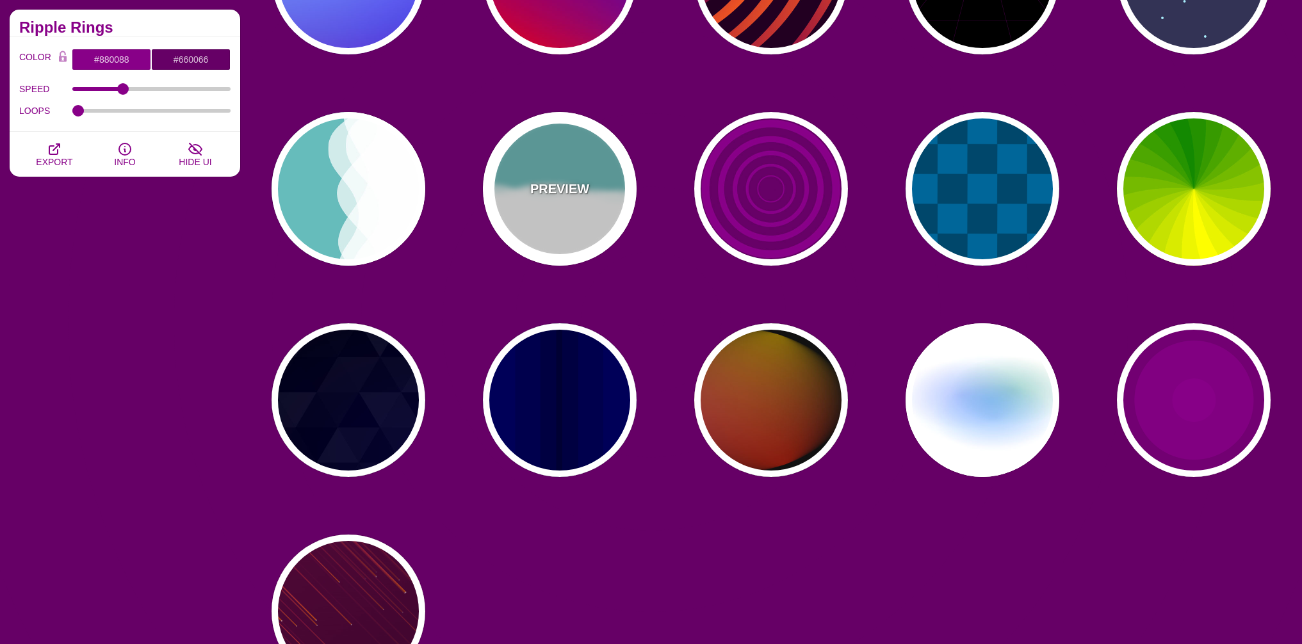
type input "0"
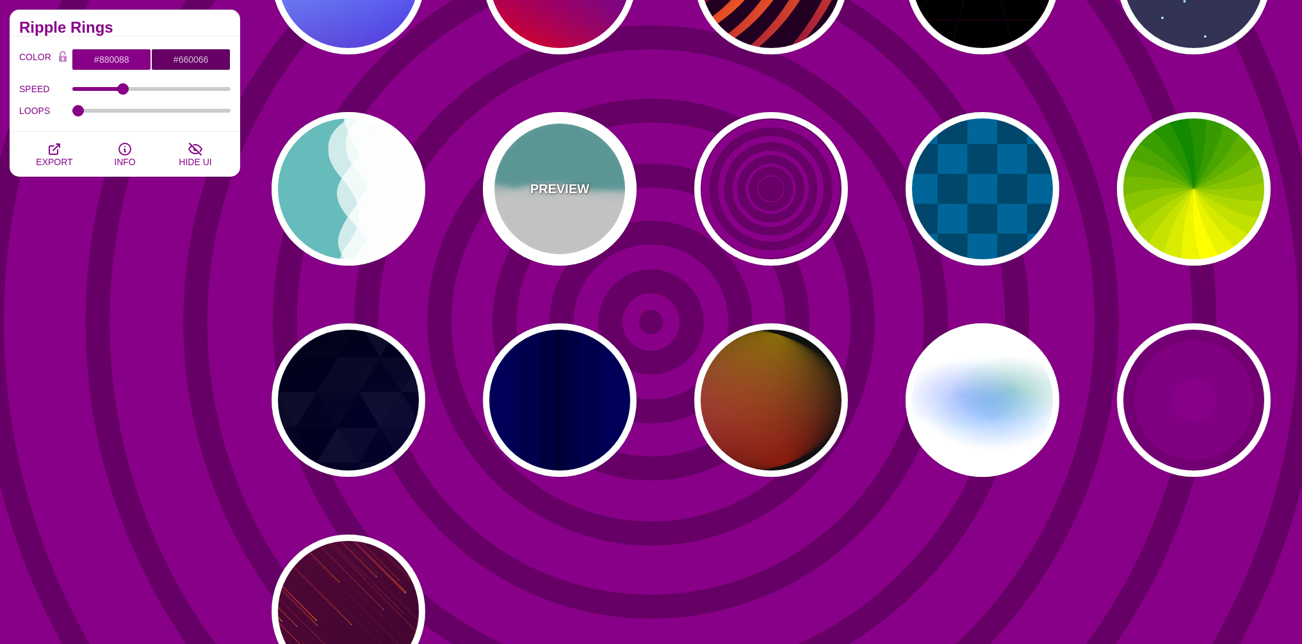
type input "1"
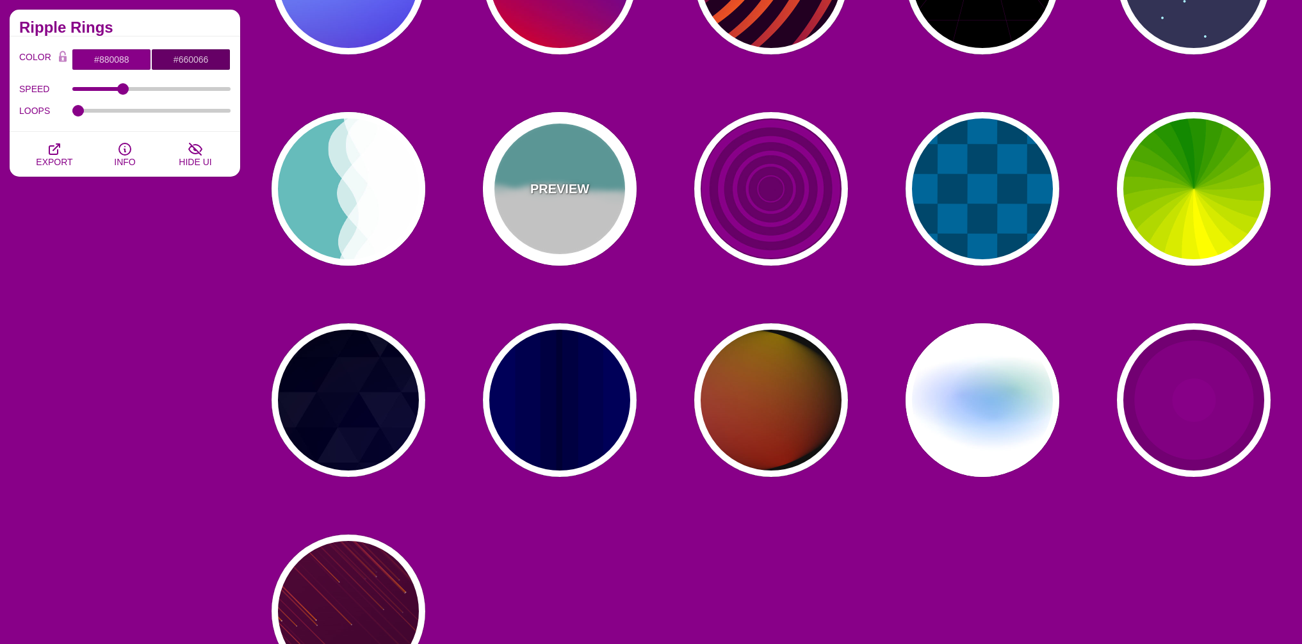
type input "0.7"
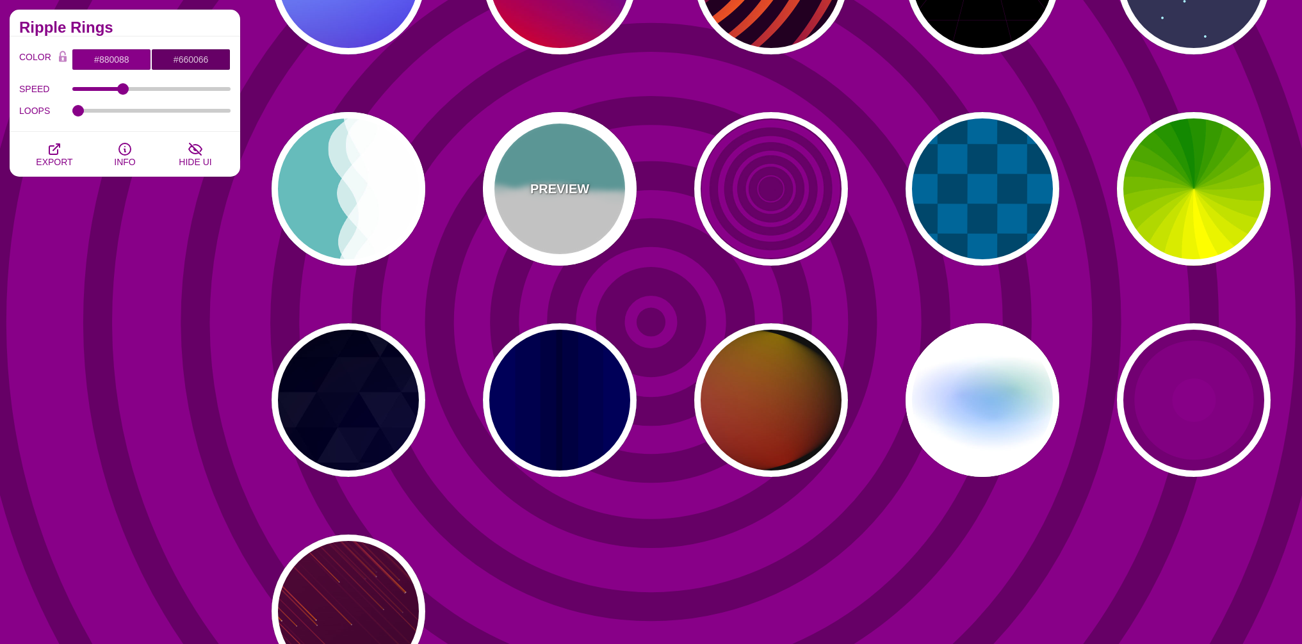
type input "56"
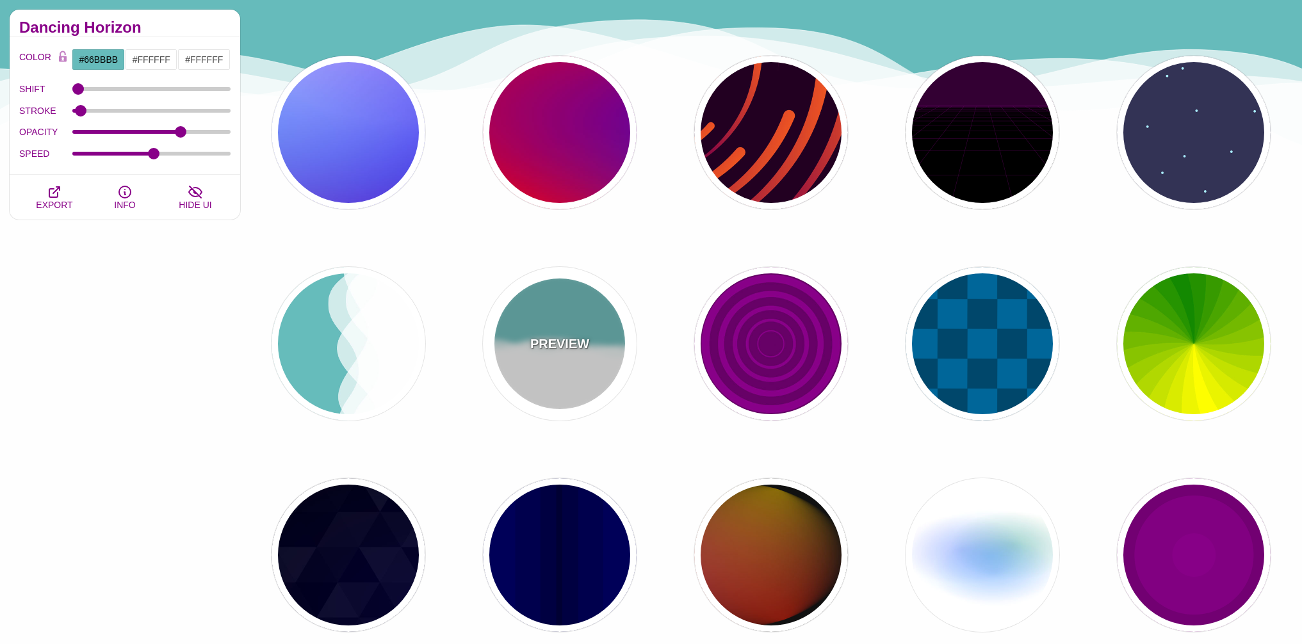
scroll to position [318, 0]
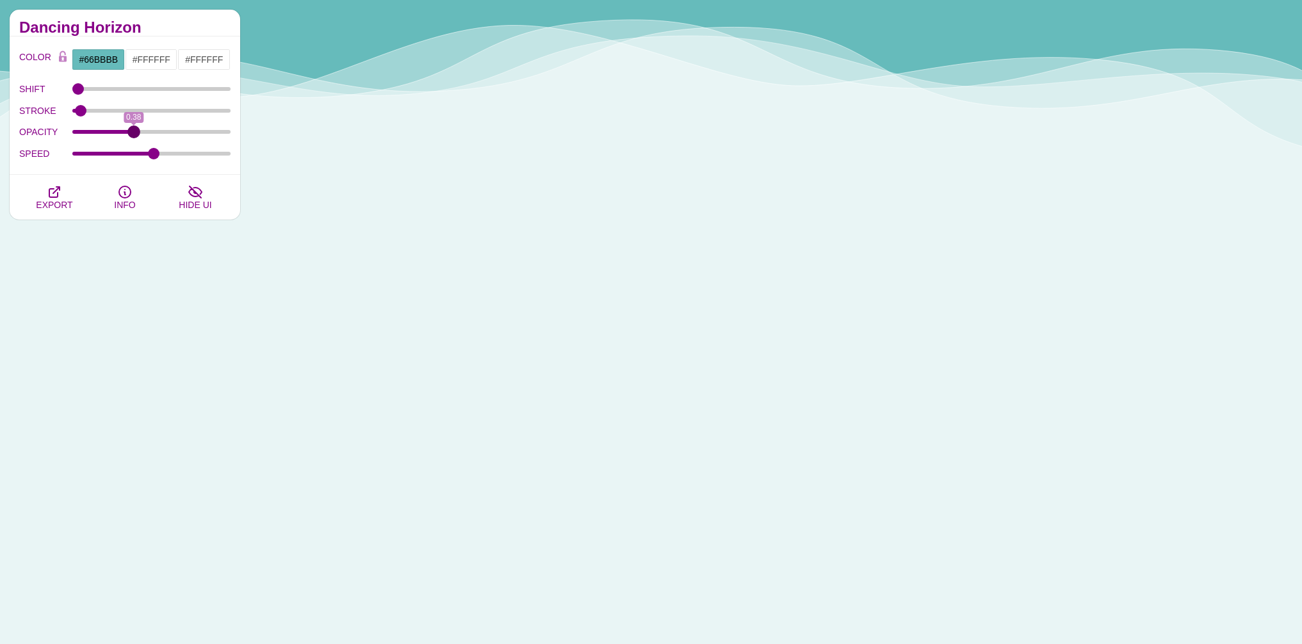
drag, startPoint x: 182, startPoint y: 132, endPoint x: 133, endPoint y: 140, distance: 49.9
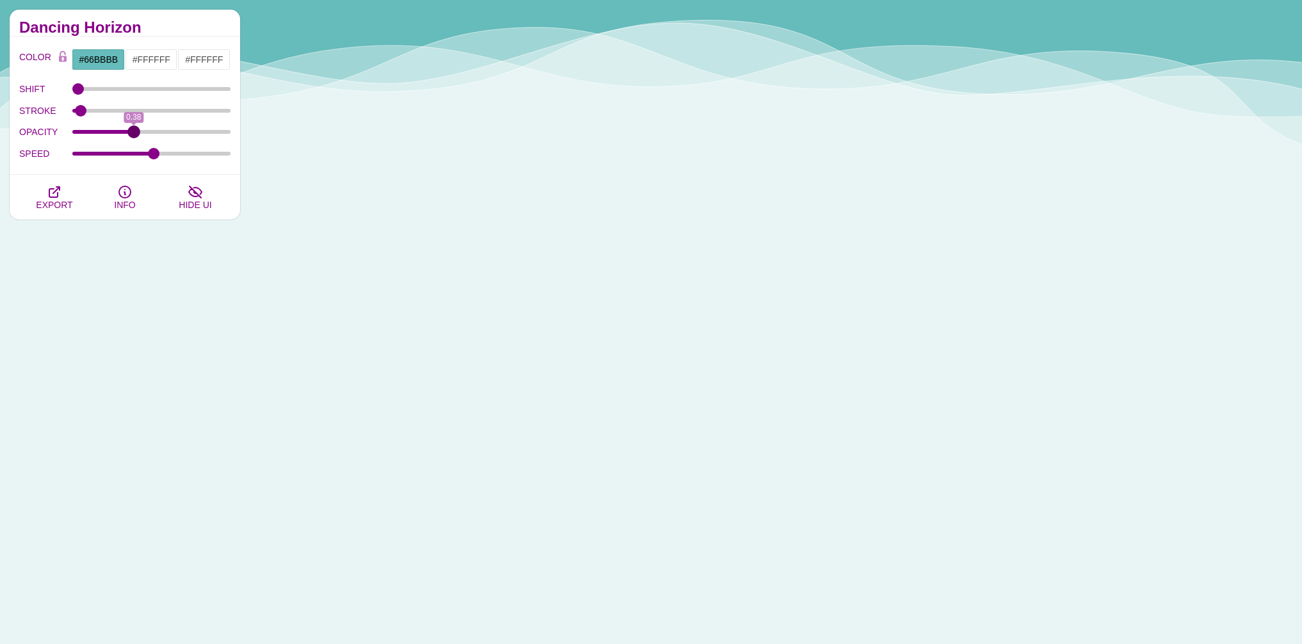
click at [133, 134] on input "OPACITY" at bounding box center [151, 131] width 159 height 5
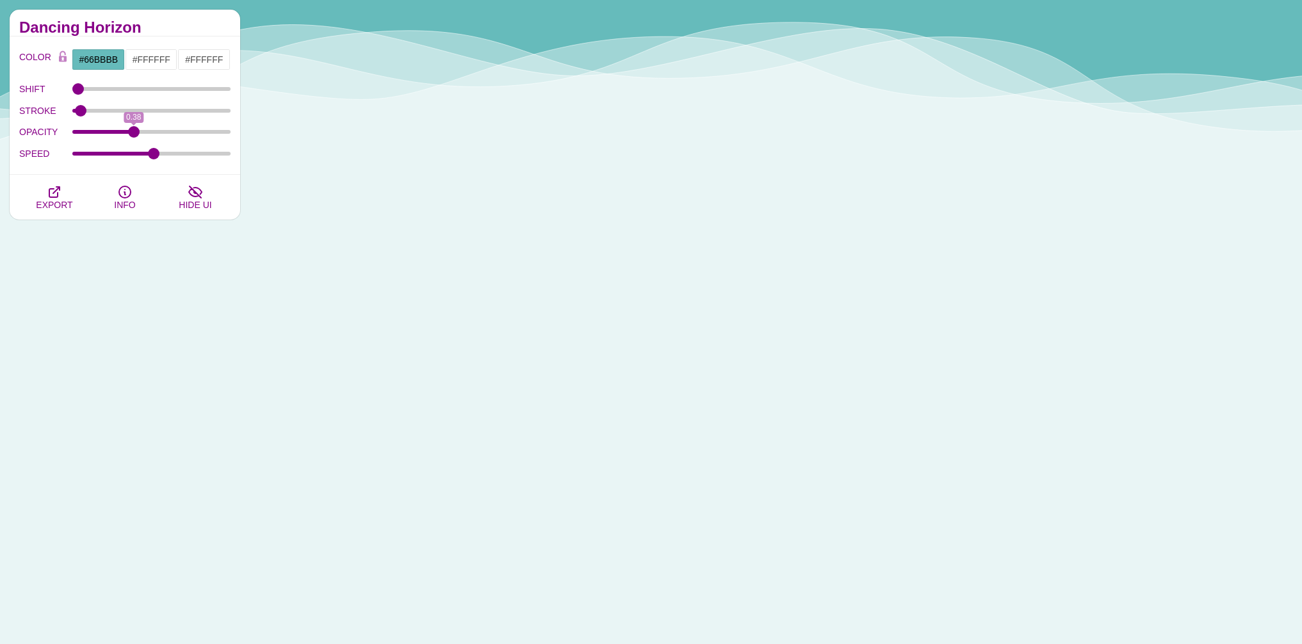
drag, startPoint x: 134, startPoint y: 139, endPoint x: 122, endPoint y: 136, distance: 12.4
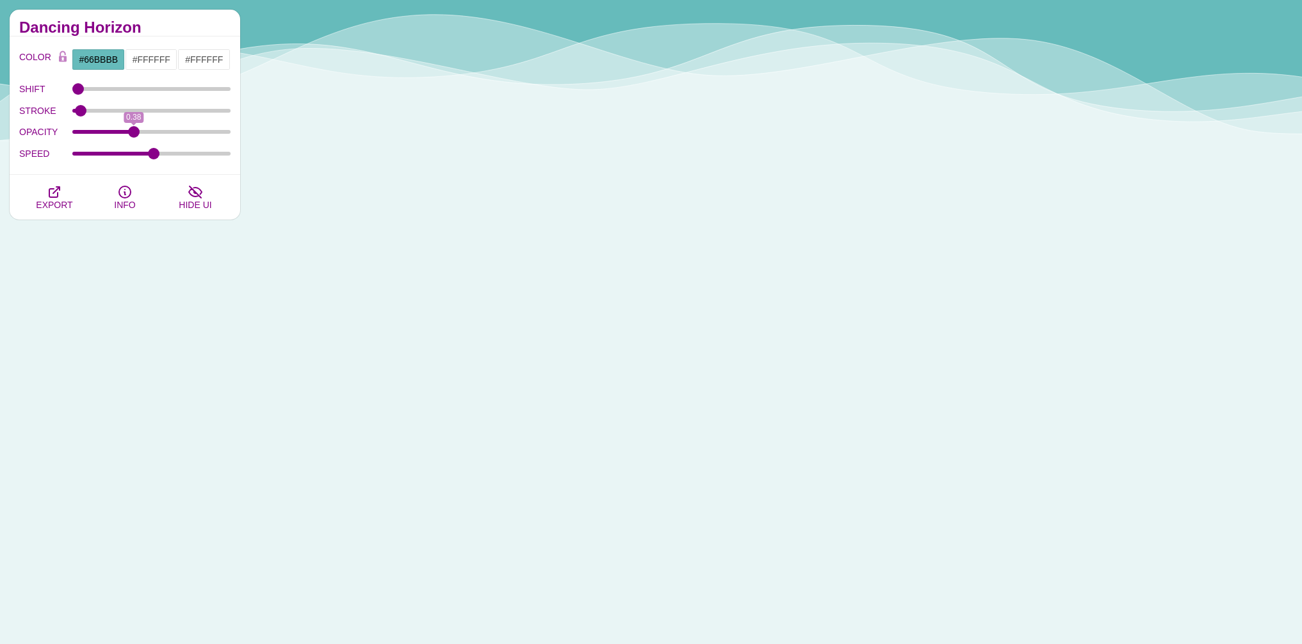
click at [122, 136] on div "OPACITY 0.38" at bounding box center [124, 133] width 211 height 22
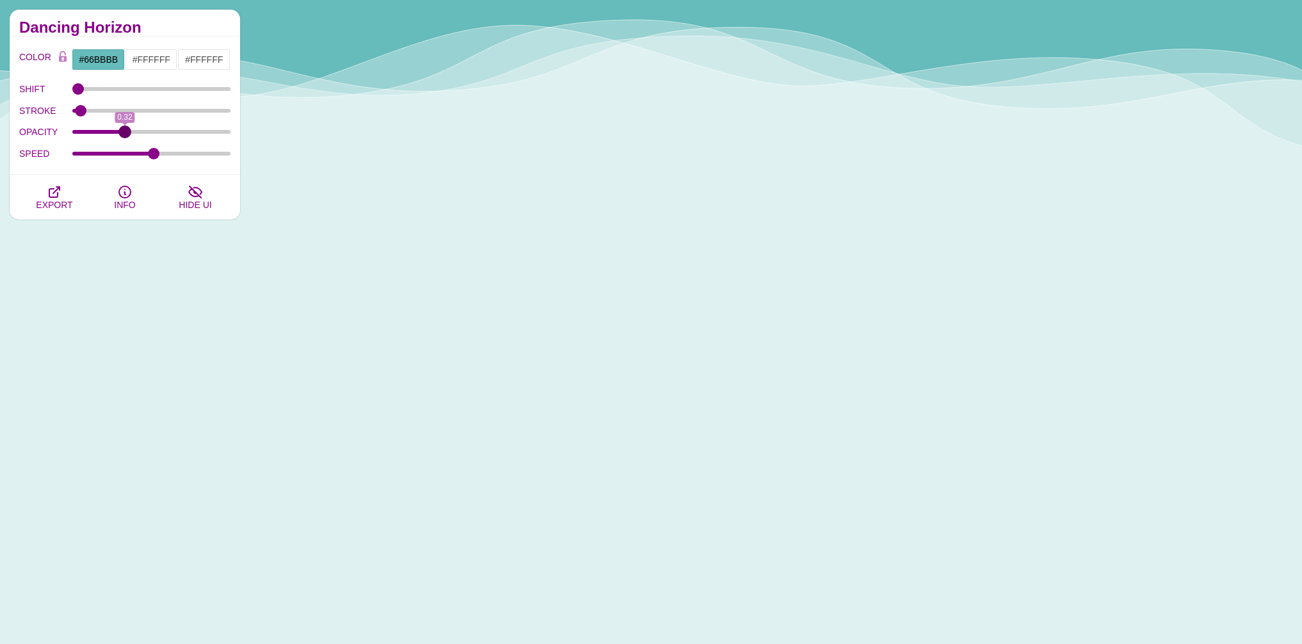
drag, startPoint x: 133, startPoint y: 134, endPoint x: 124, endPoint y: 133, distance: 8.4
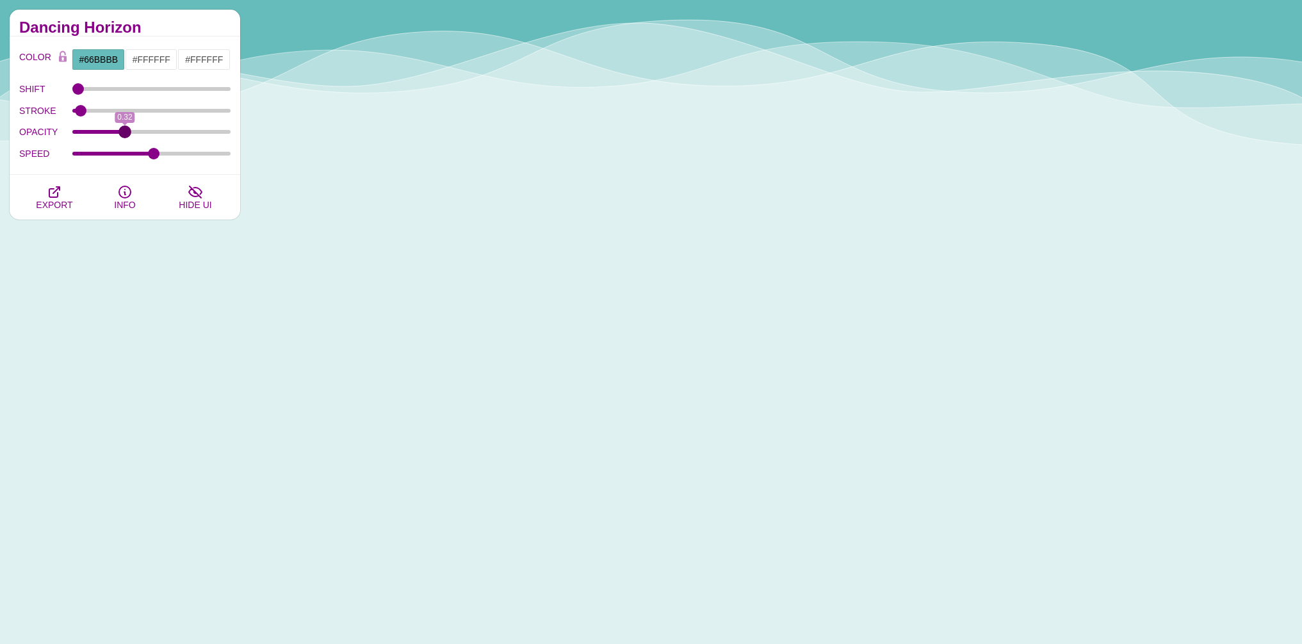
type input "0.32"
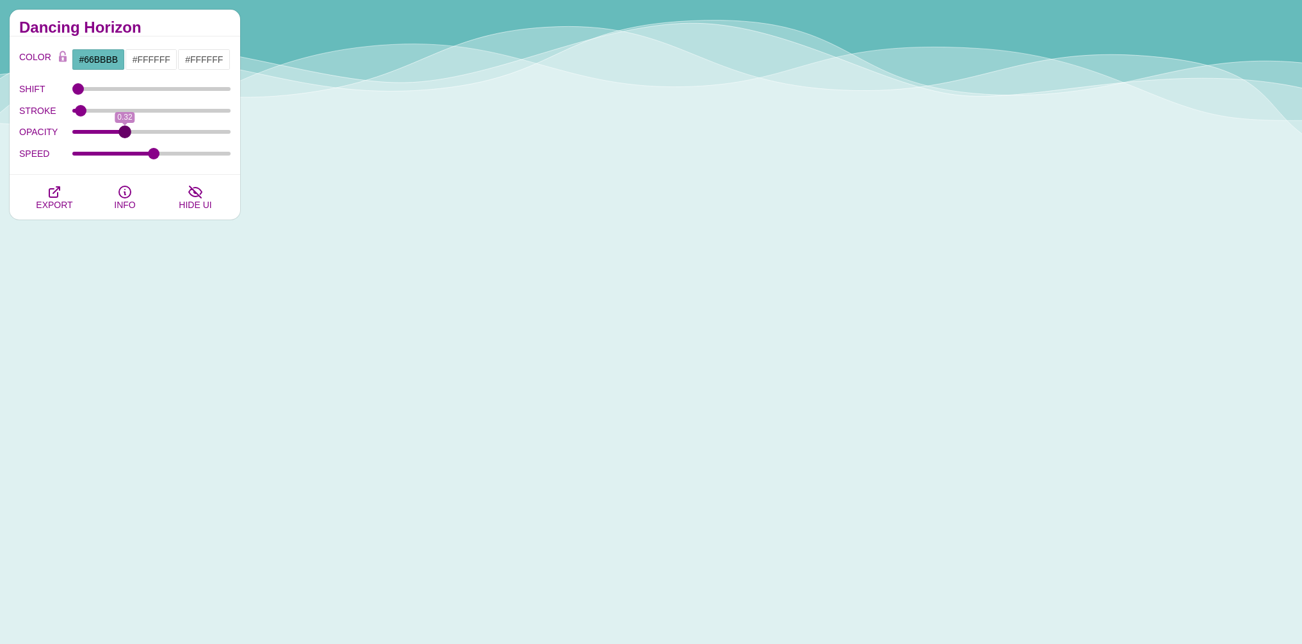
click at [124, 133] on input "OPACITY" at bounding box center [151, 131] width 159 height 5
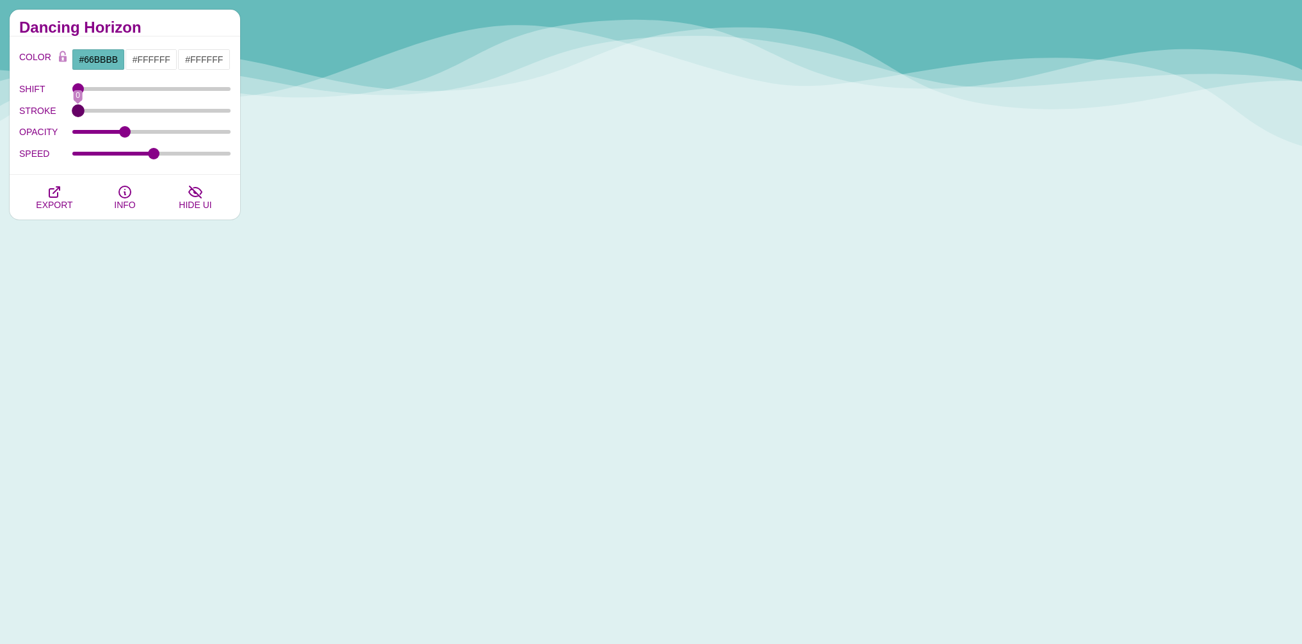
type input "0"
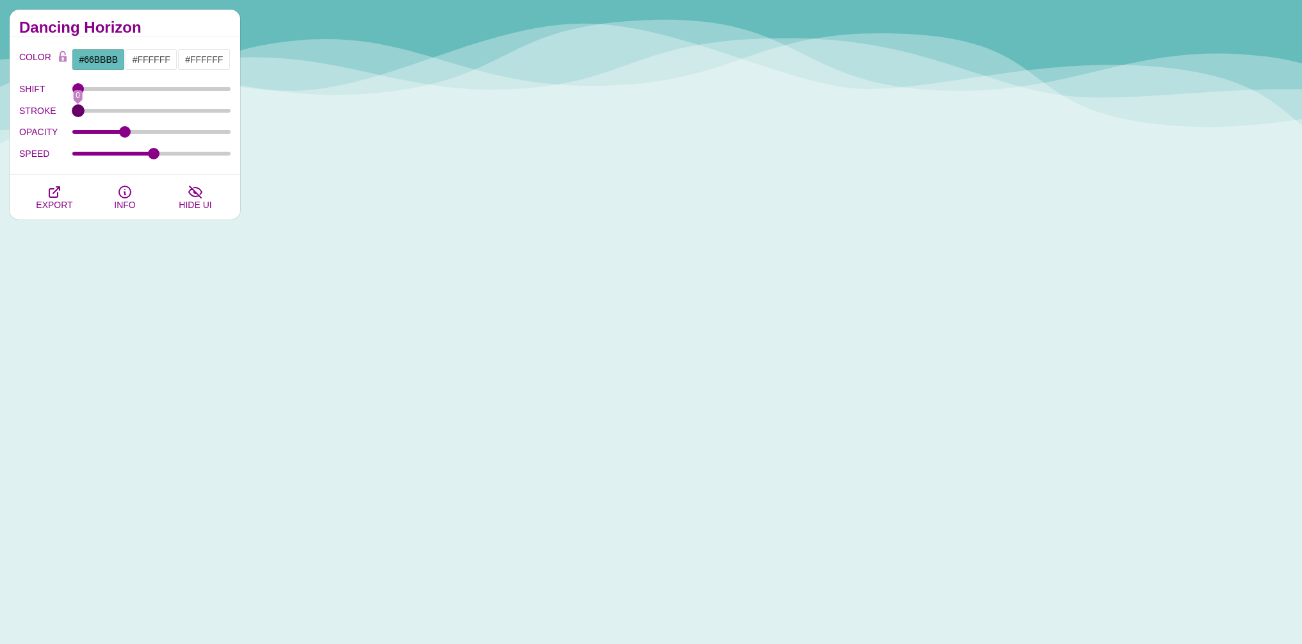
drag, startPoint x: 82, startPoint y: 113, endPoint x: 48, endPoint y: 117, distance: 34.1
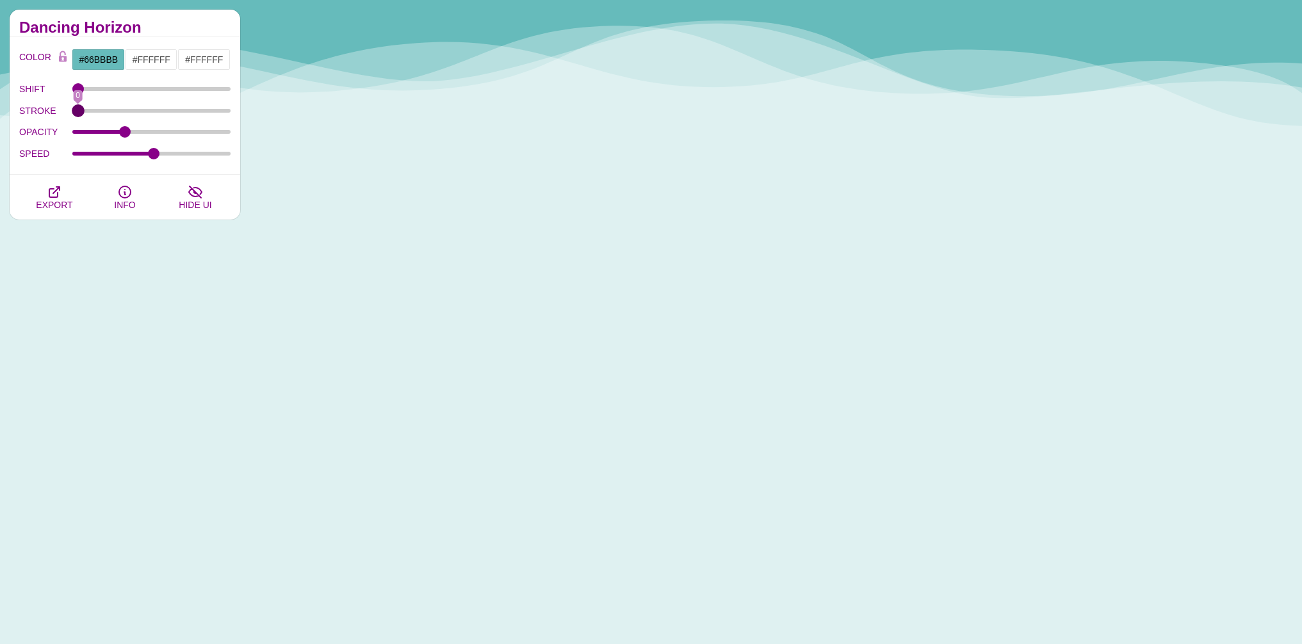
click at [54, 119] on div "STROKE 0" at bounding box center [124, 111] width 211 height 22
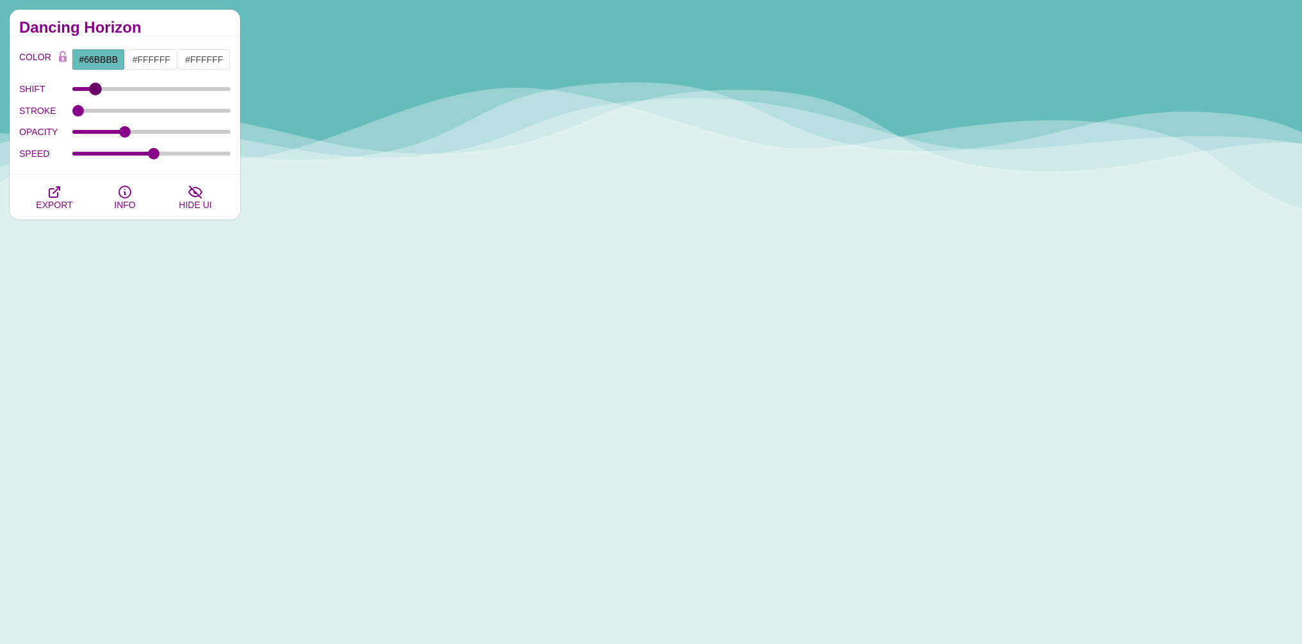
drag, startPoint x: 83, startPoint y: 90, endPoint x: 95, endPoint y: 90, distance: 12.2
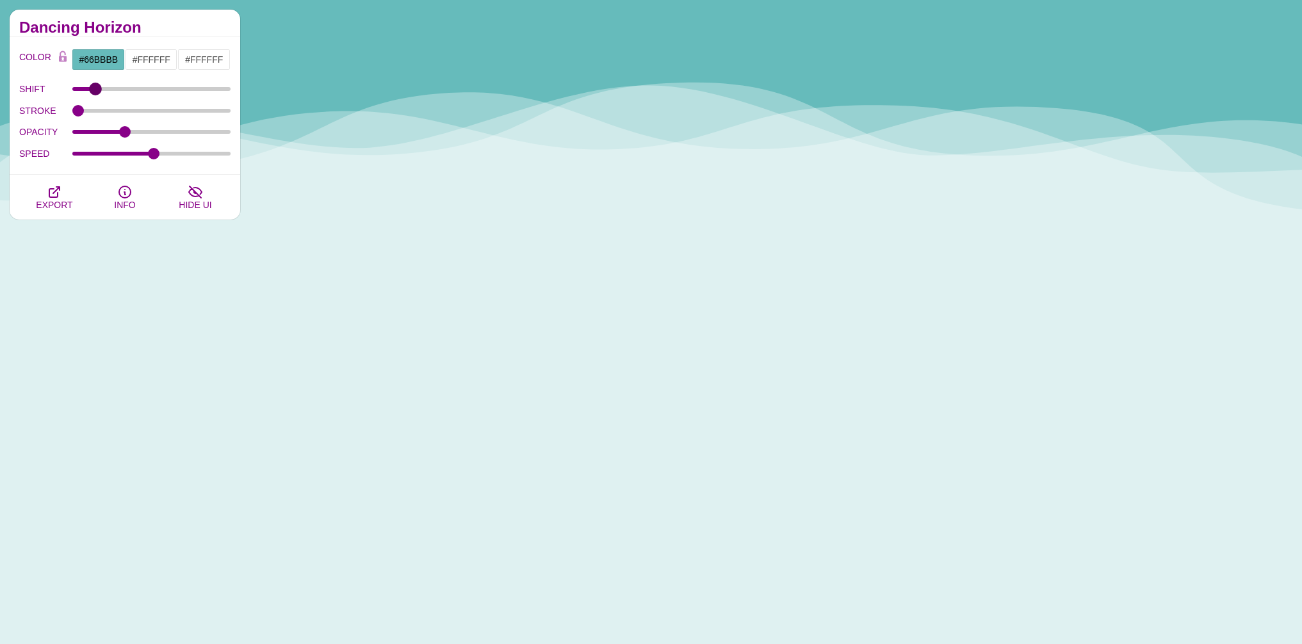
type input "12"
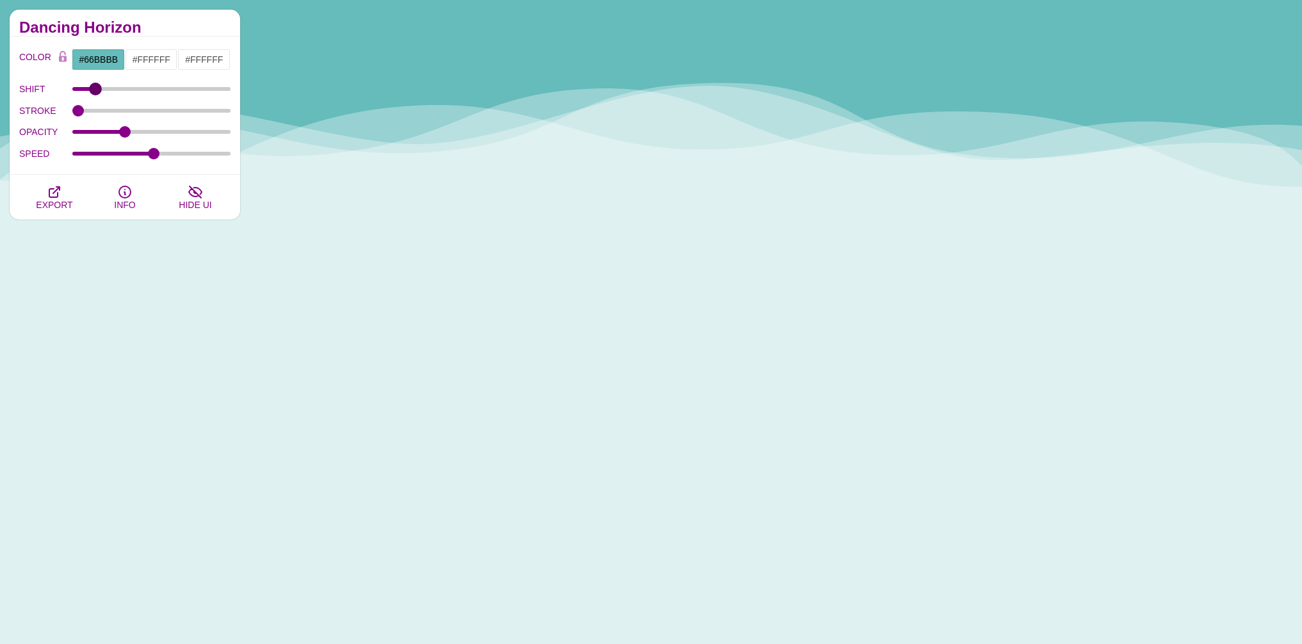
click at [95, 90] on input "SHIFT" at bounding box center [151, 88] width 159 height 5
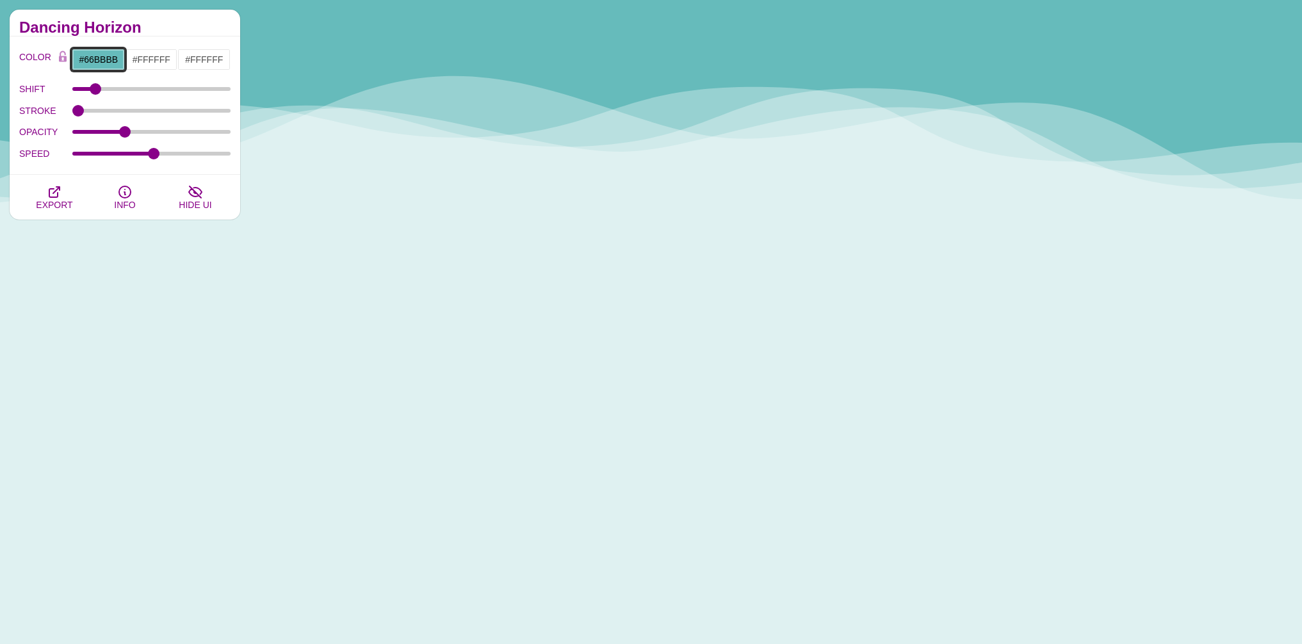
click at [110, 52] on input "#66BBBB" at bounding box center [98, 60] width 53 height 22
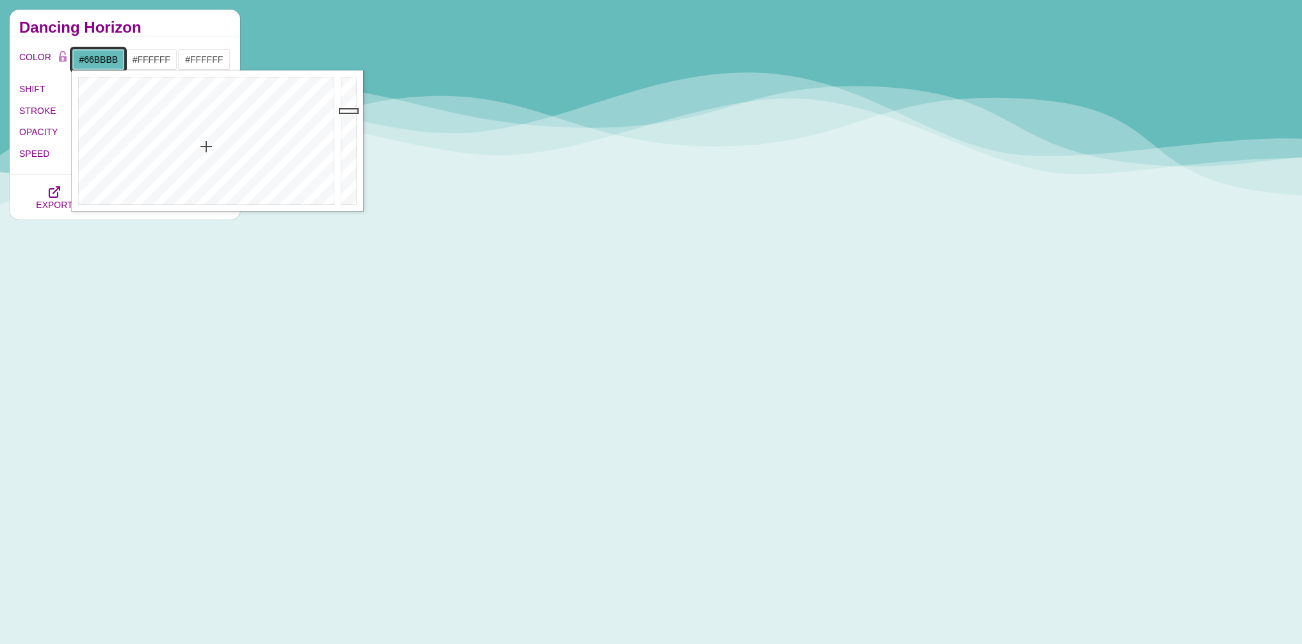
click at [111, 58] on input "#66BBBB" at bounding box center [98, 60] width 53 height 22
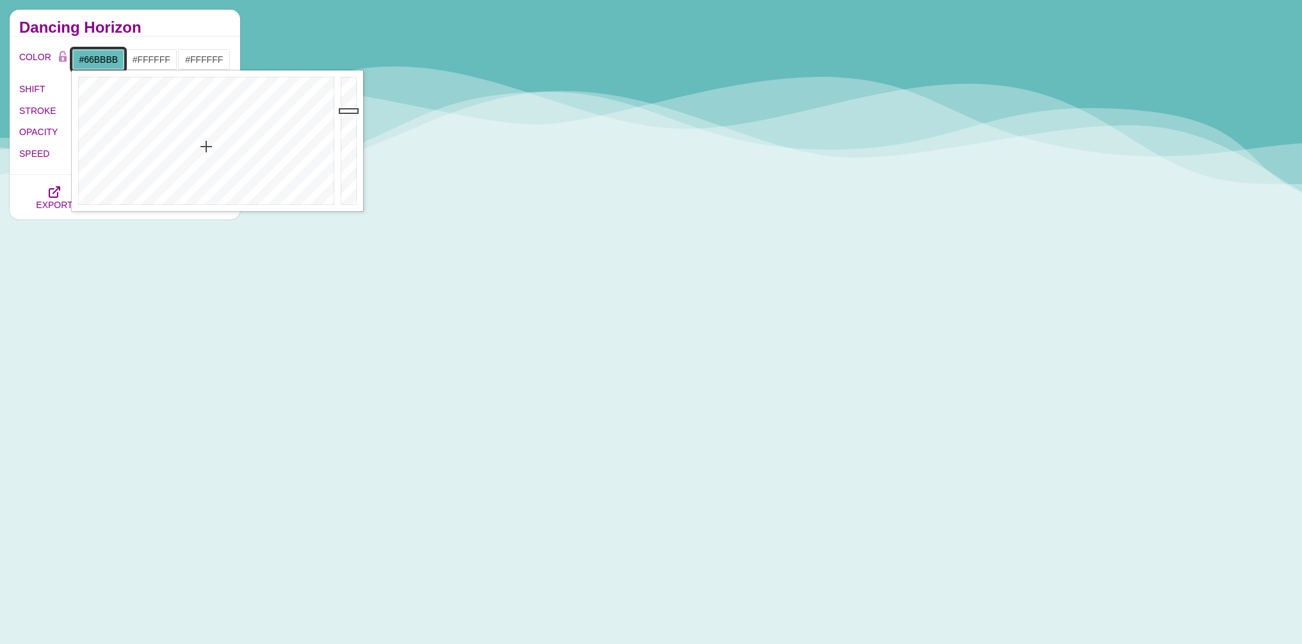
click at [111, 58] on input "#66BBBB" at bounding box center [98, 60] width 53 height 22
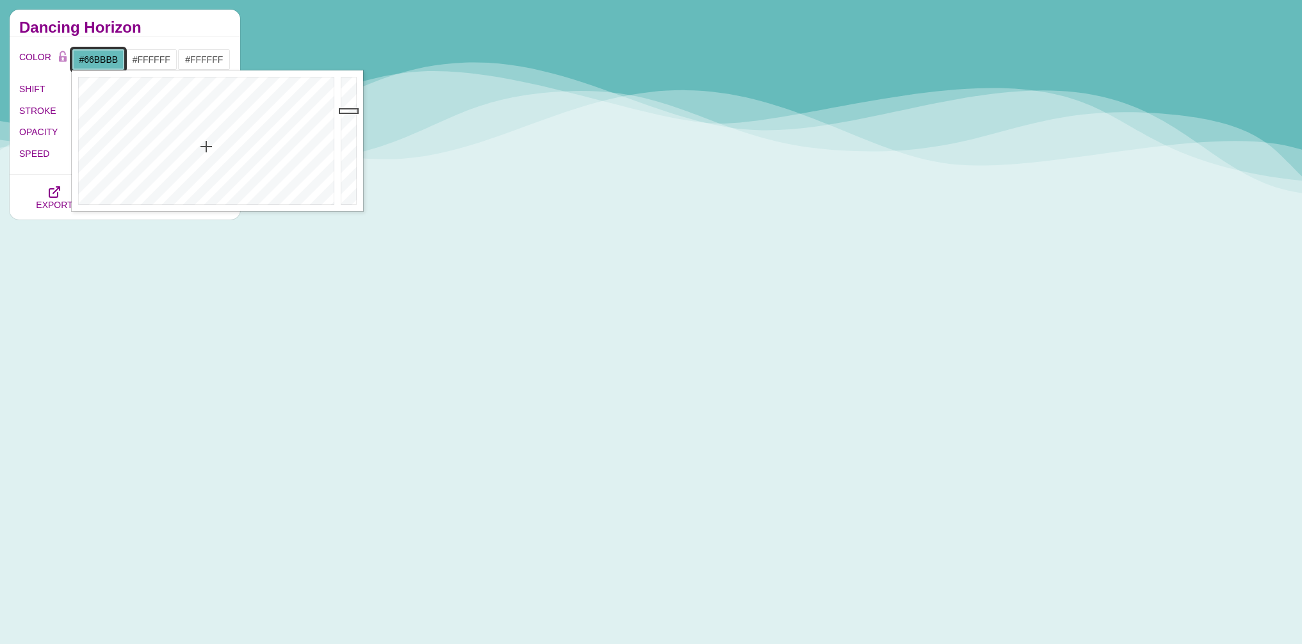
click at [111, 58] on input "#66BBBB" at bounding box center [98, 60] width 53 height 22
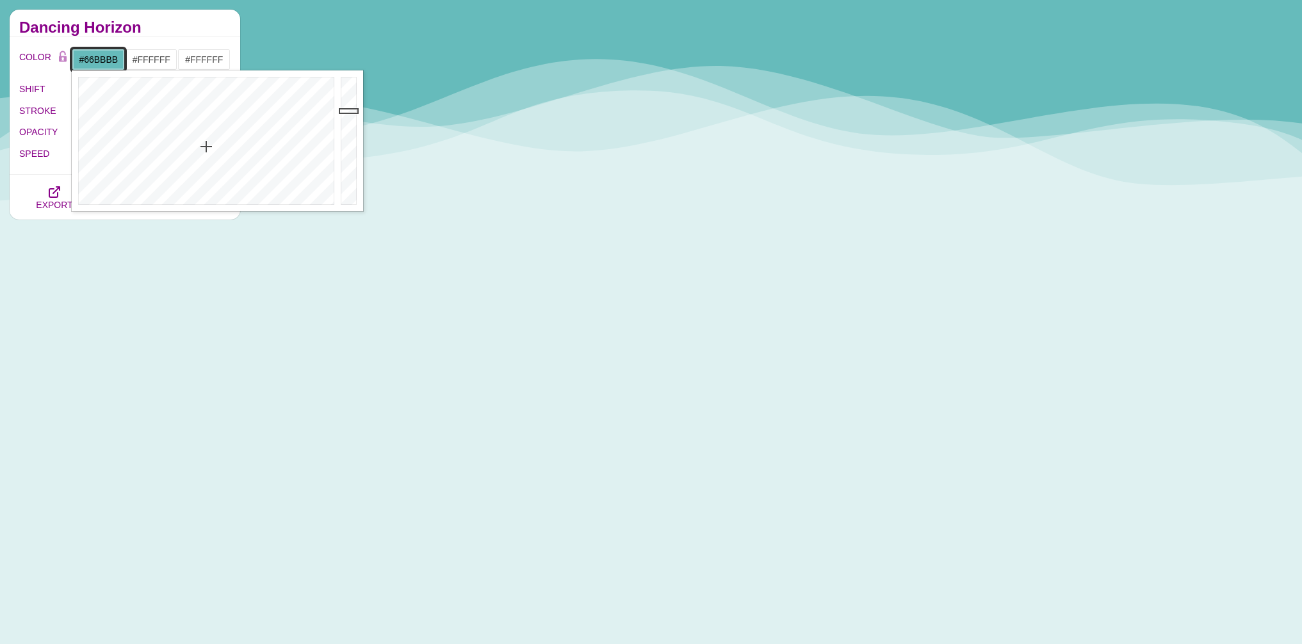
paste input "E7ECFD"
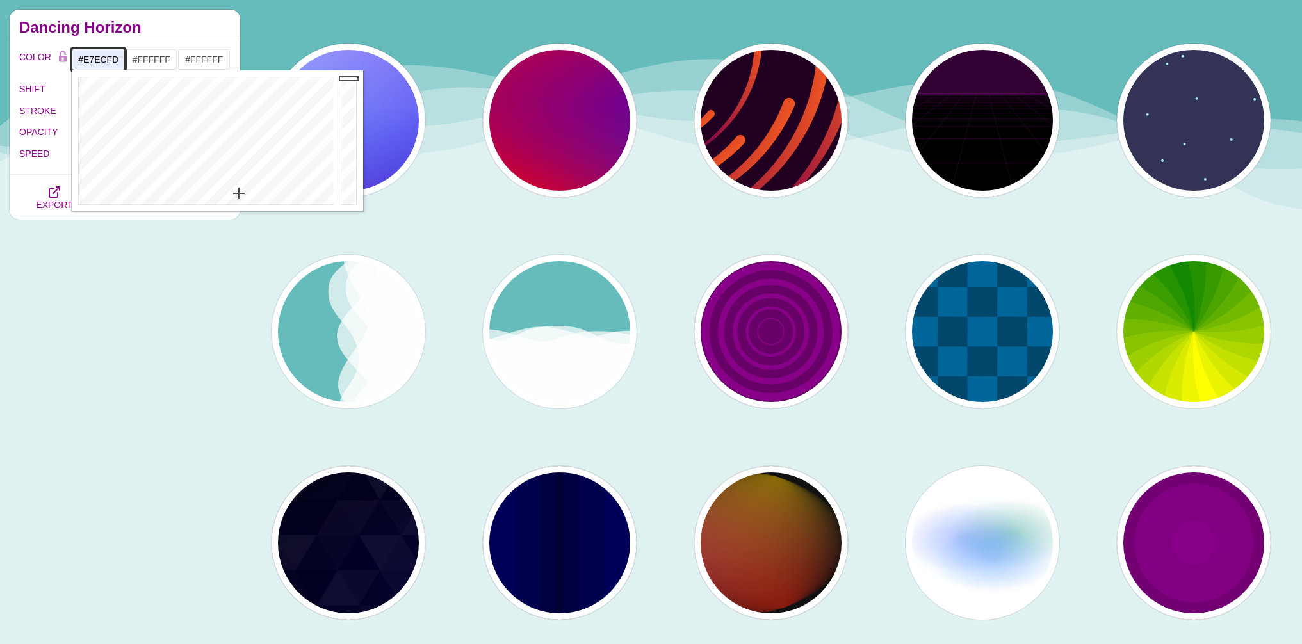
type input "#E7ECFD"
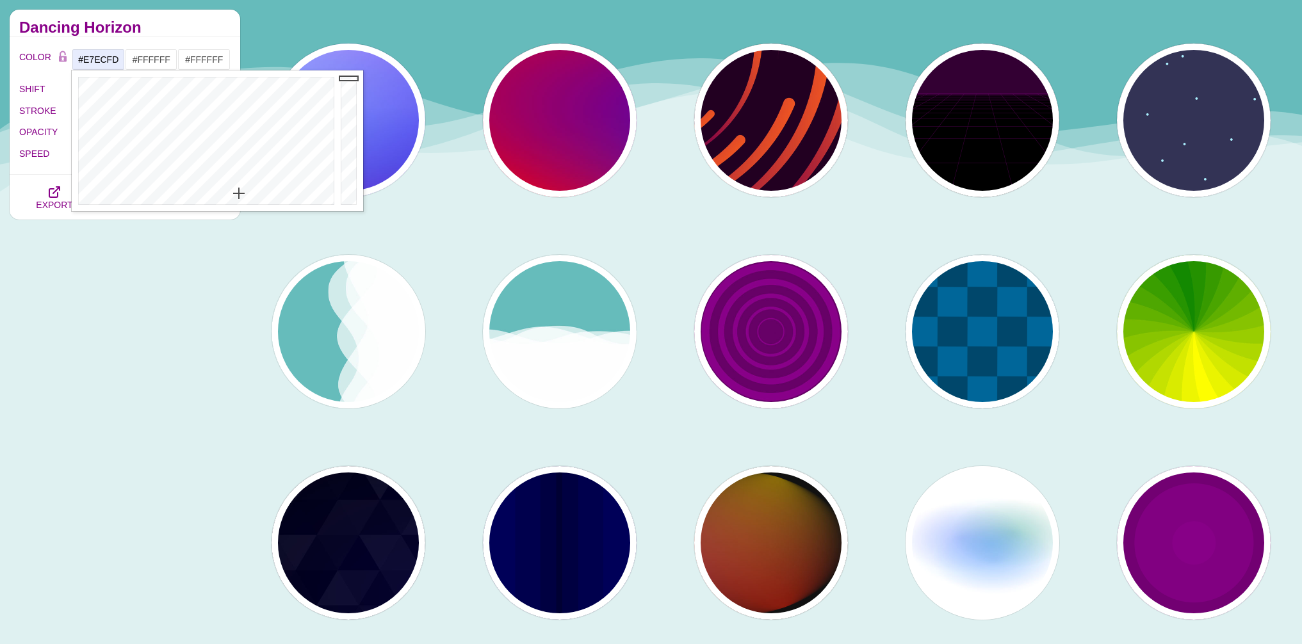
click at [189, 314] on div "Animated SVG Backgrounds This is an experimental set of backgrounds. It's recom…" at bounding box center [125, 485] width 250 height 1018
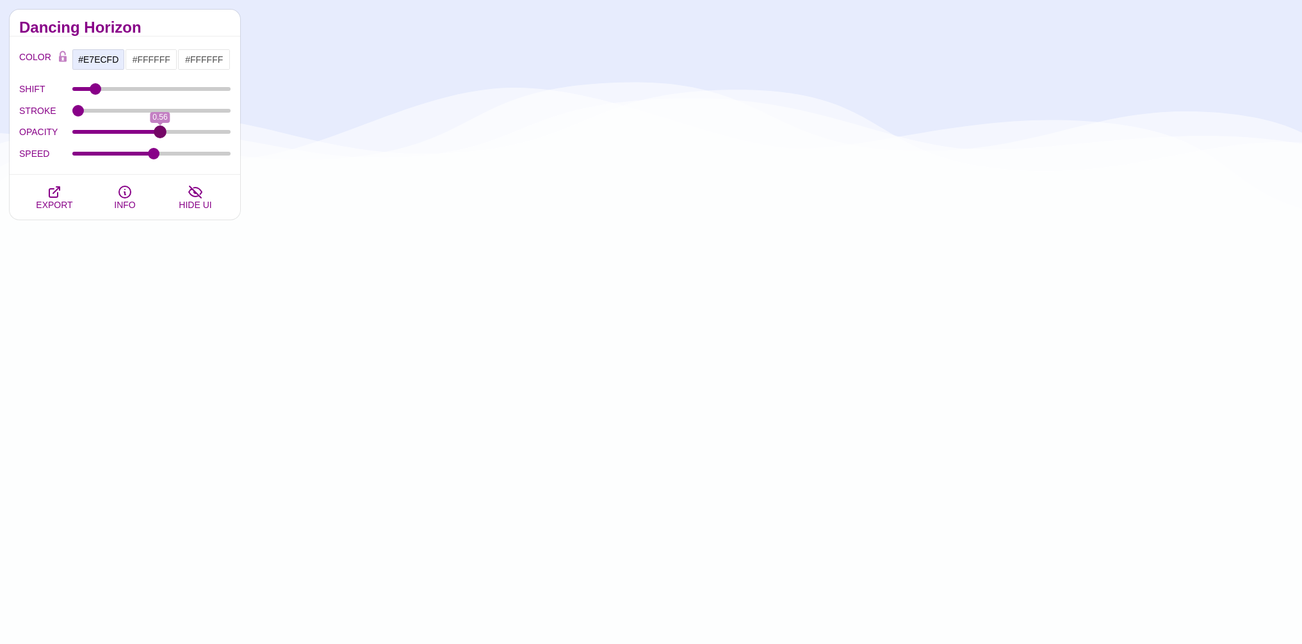
drag, startPoint x: 126, startPoint y: 130, endPoint x: 160, endPoint y: 143, distance: 36.5
type input "0.56"
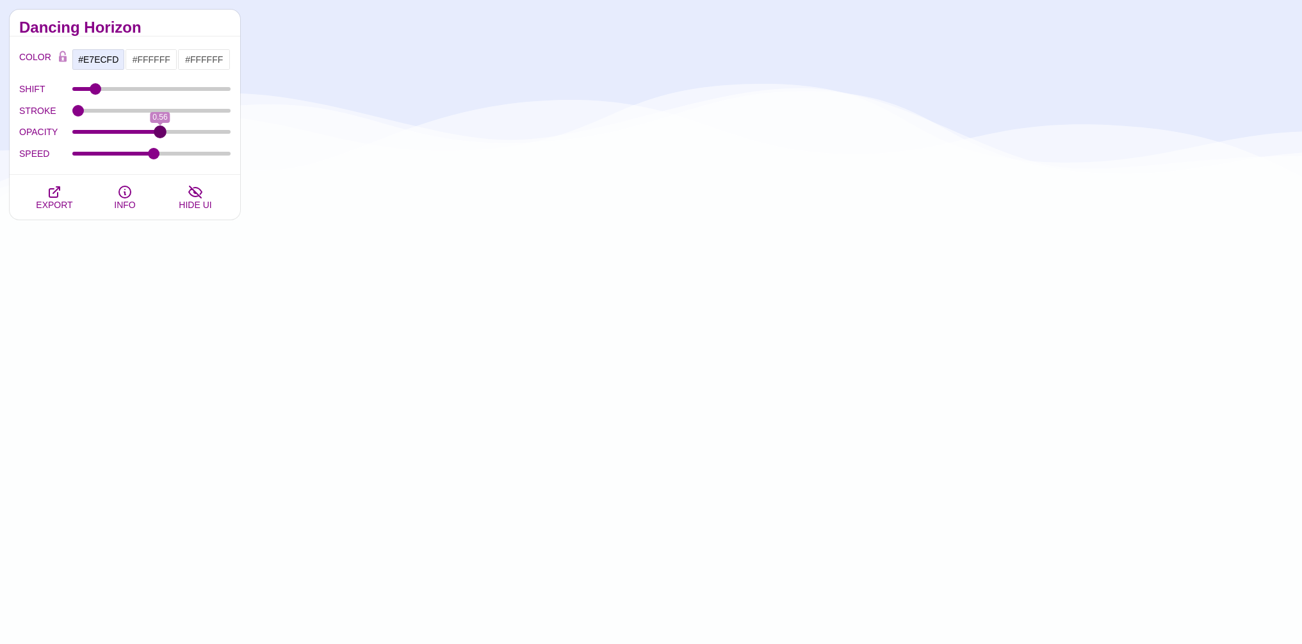
click at [160, 134] on input "OPACITY" at bounding box center [151, 131] width 159 height 5
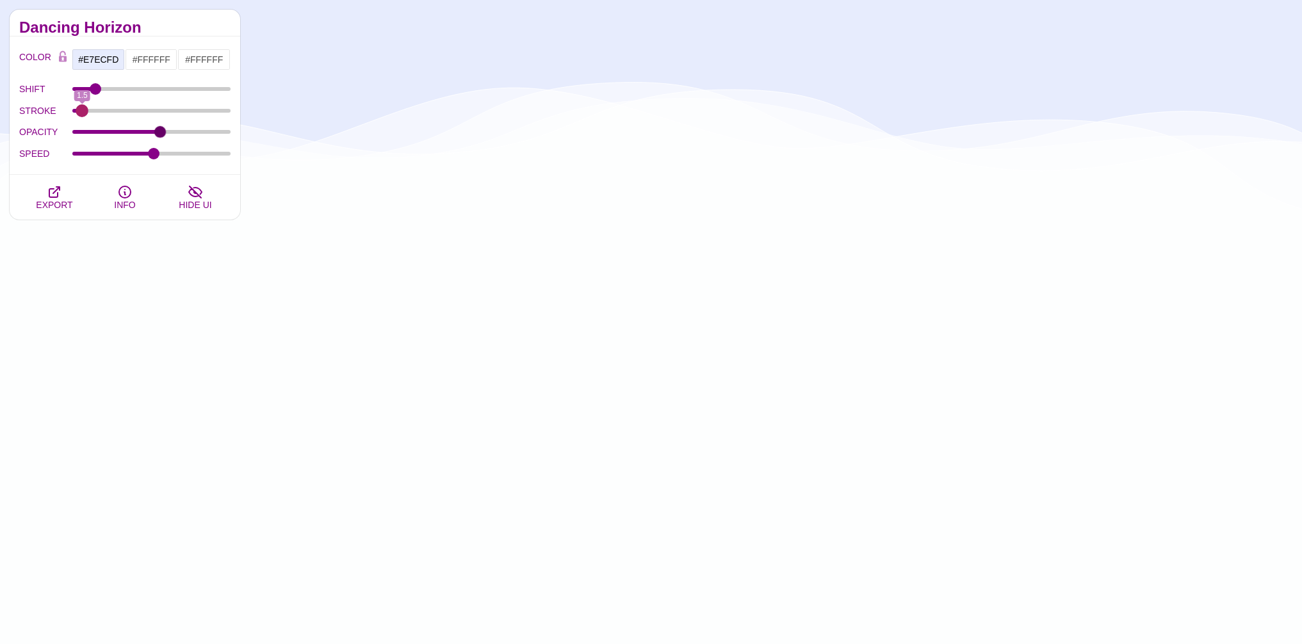
drag, startPoint x: 76, startPoint y: 111, endPoint x: 82, endPoint y: 115, distance: 6.9
type input "1.5"
click at [82, 113] on input "STROKE" at bounding box center [151, 110] width 159 height 5
drag, startPoint x: 157, startPoint y: 150, endPoint x: 138, endPoint y: 154, distance: 20.2
type input "49"
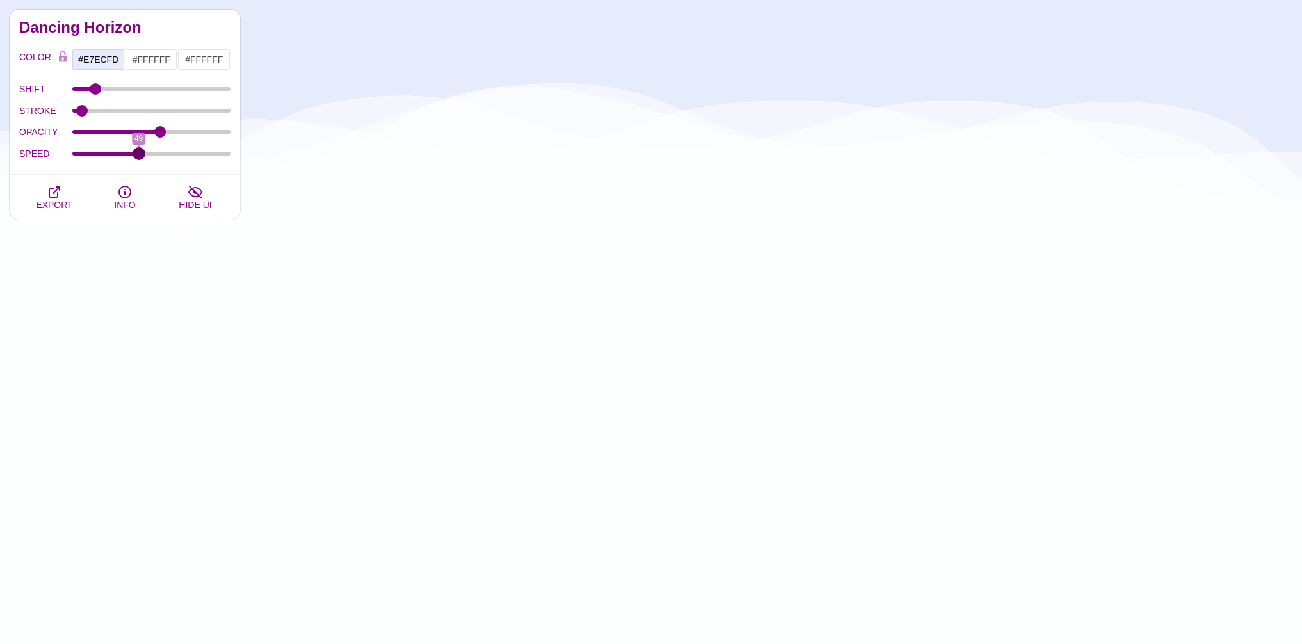
click at [138, 154] on input "SPEED" at bounding box center [151, 153] width 159 height 5
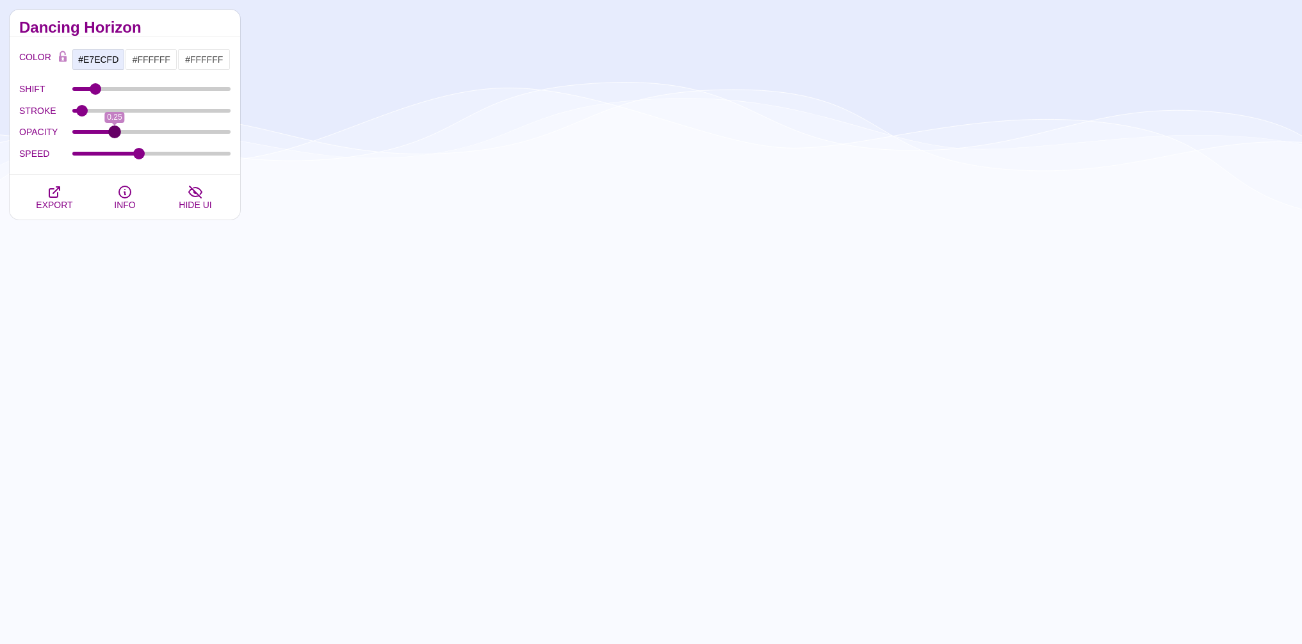
drag, startPoint x: 167, startPoint y: 131, endPoint x: 114, endPoint y: 131, distance: 53.1
type input "0.25"
click at [114, 131] on input "OPACITY" at bounding box center [151, 131] width 159 height 5
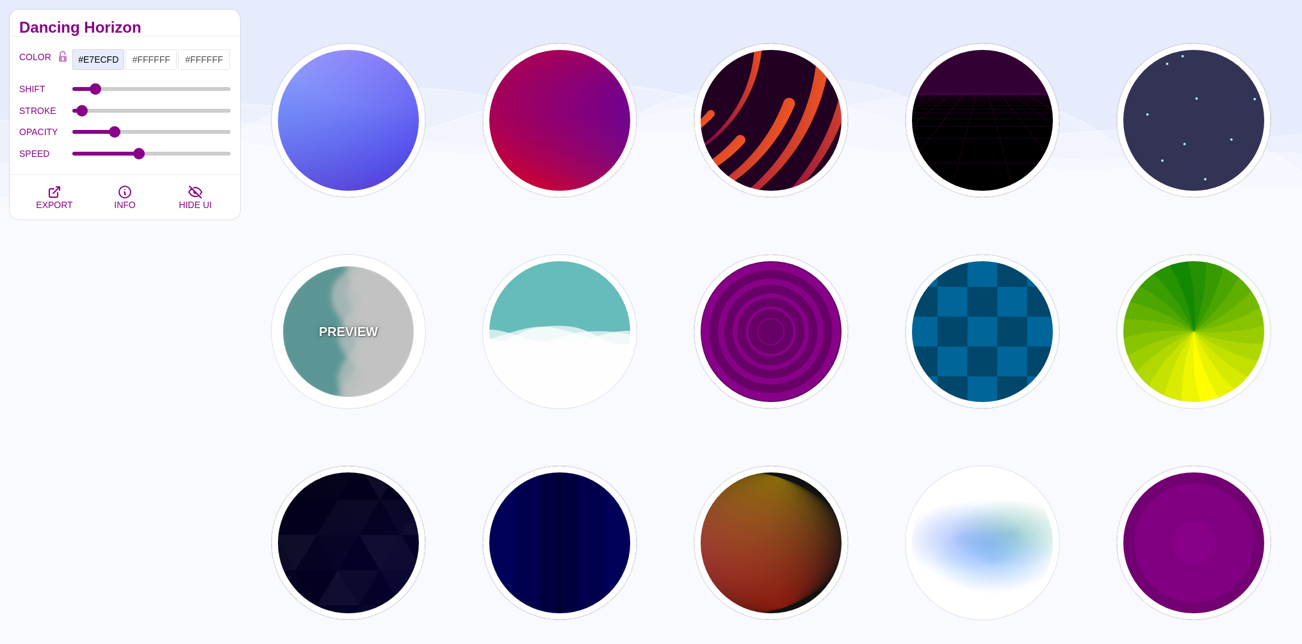
click at [369, 328] on p "PREVIEW" at bounding box center [348, 331] width 59 height 19
type input "#66BBBB"
type input "0"
type input "1"
type input "0.7"
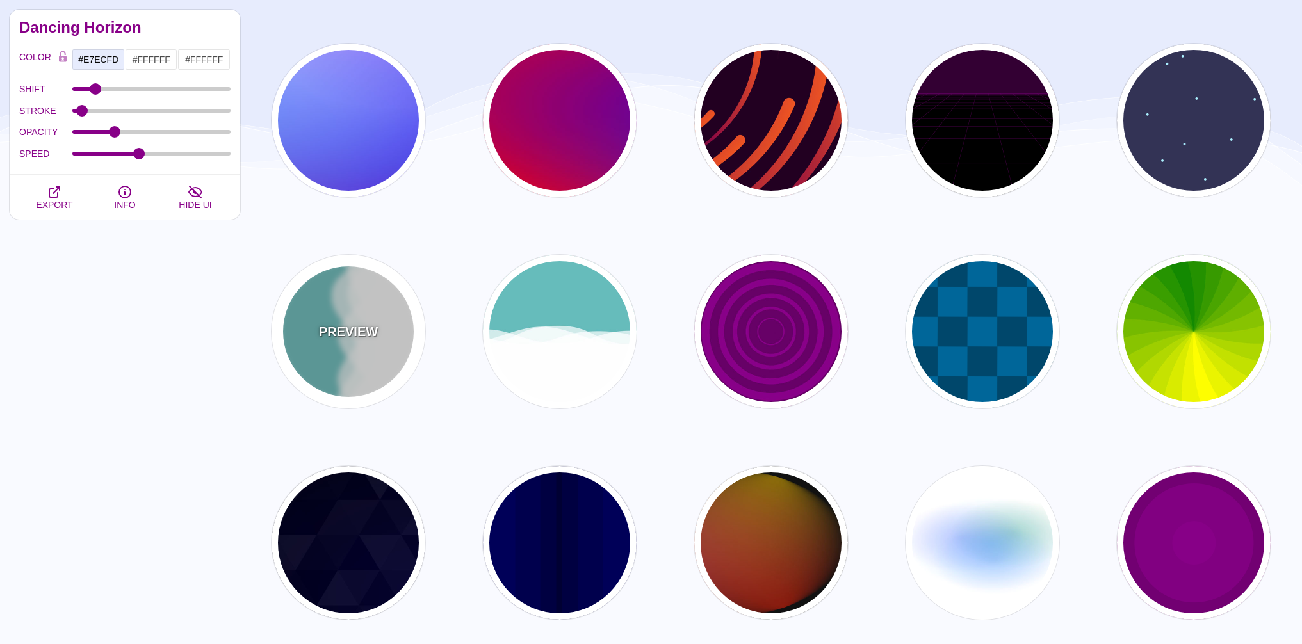
type input "56"
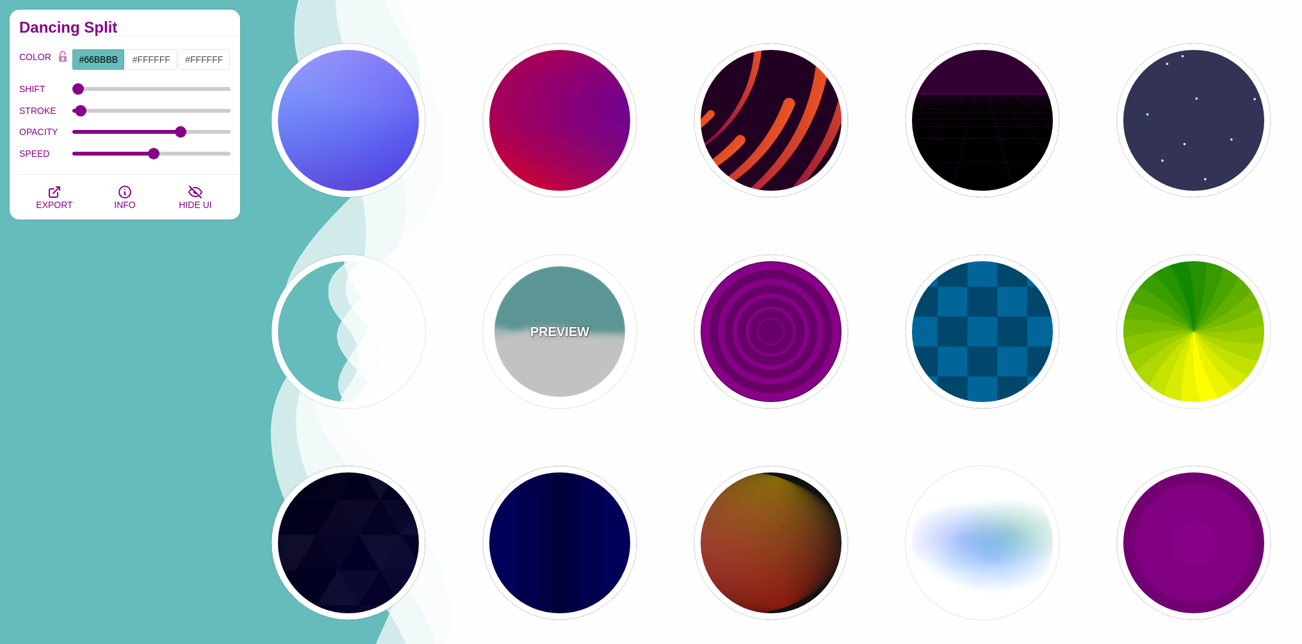
click at [556, 325] on p "PREVIEW" at bounding box center [559, 331] width 59 height 19
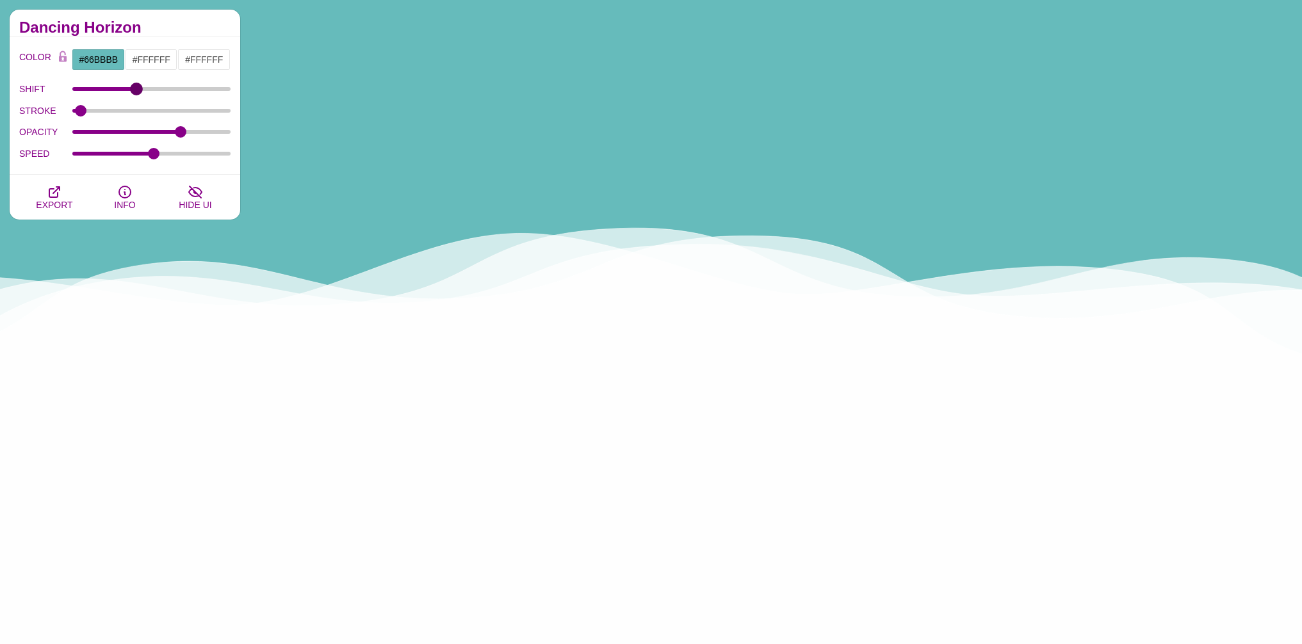
drag, startPoint x: 77, startPoint y: 88, endPoint x: 136, endPoint y: 85, distance: 59.0
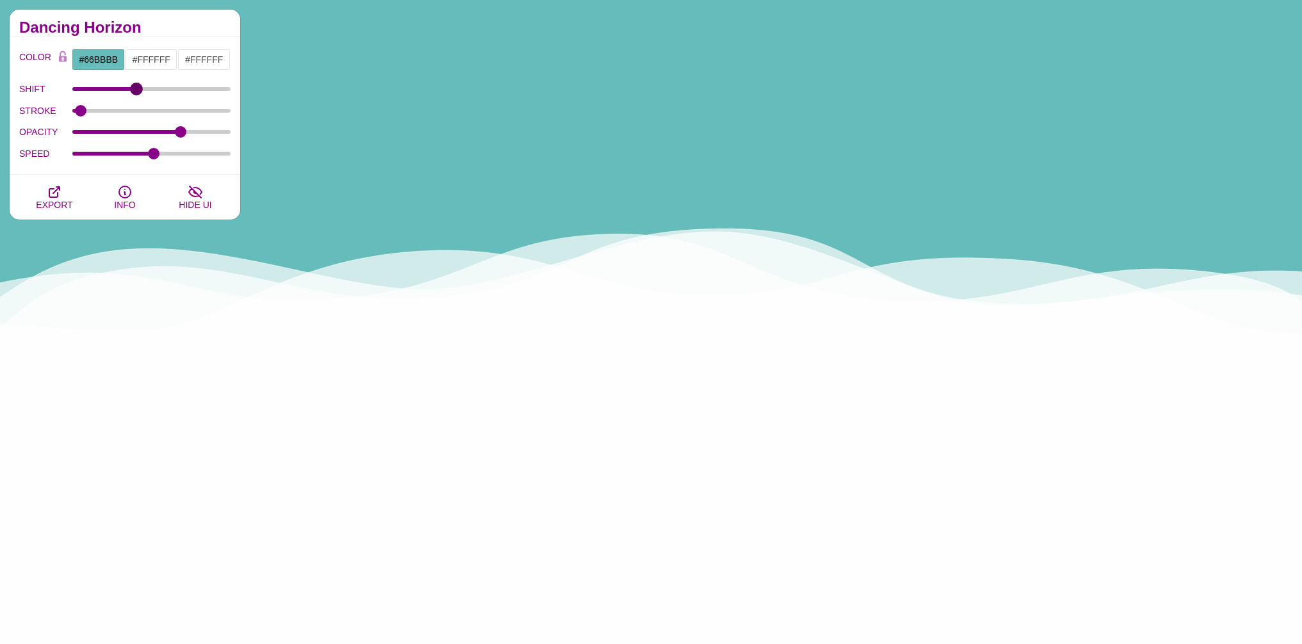
type input "40"
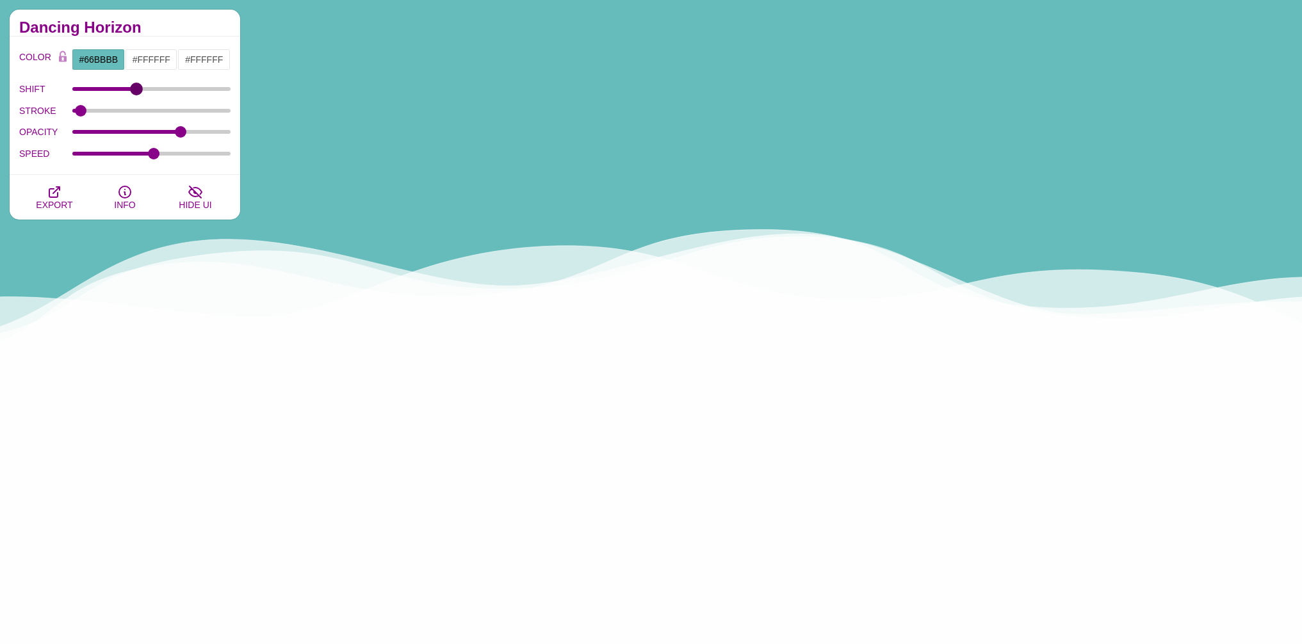
click at [136, 86] on input "SHIFT" at bounding box center [151, 88] width 159 height 5
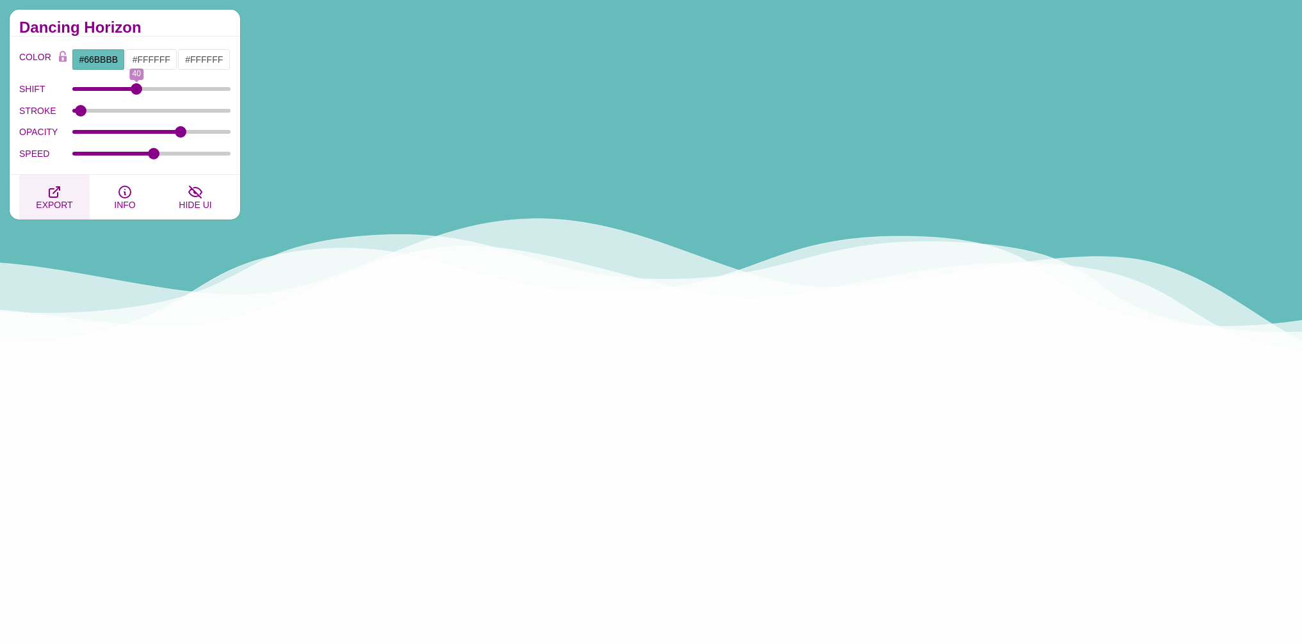
click at [60, 195] on icon "button" at bounding box center [54, 191] width 15 height 15
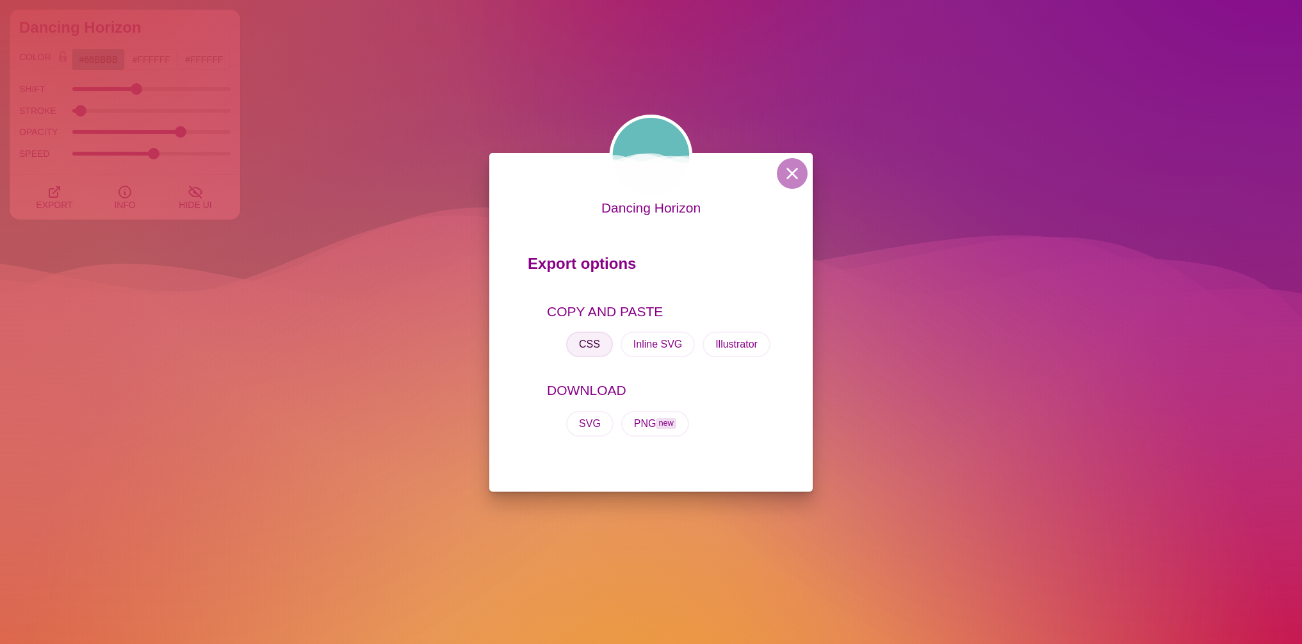
click at [592, 348] on button "CSS" at bounding box center [589, 345] width 47 height 26
